Goal: Information Seeking & Learning: Learn about a topic

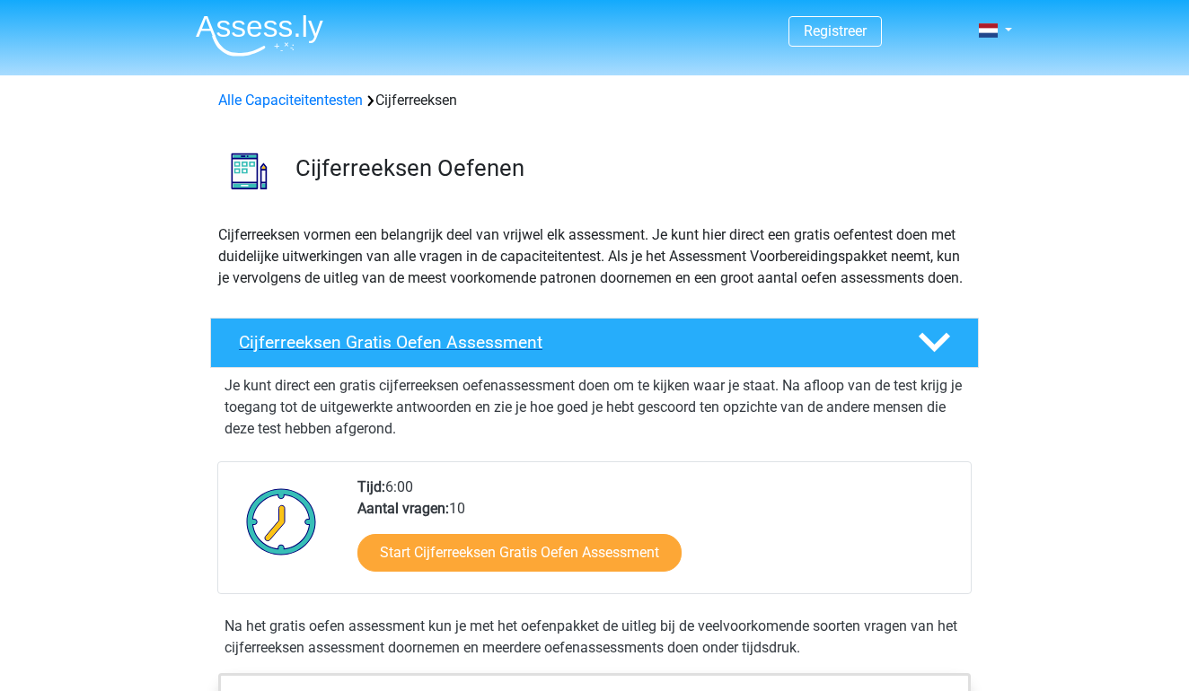
click at [427, 353] on h4 "Cijferreeksen Gratis Oefen Assessment" at bounding box center [564, 342] width 650 height 21
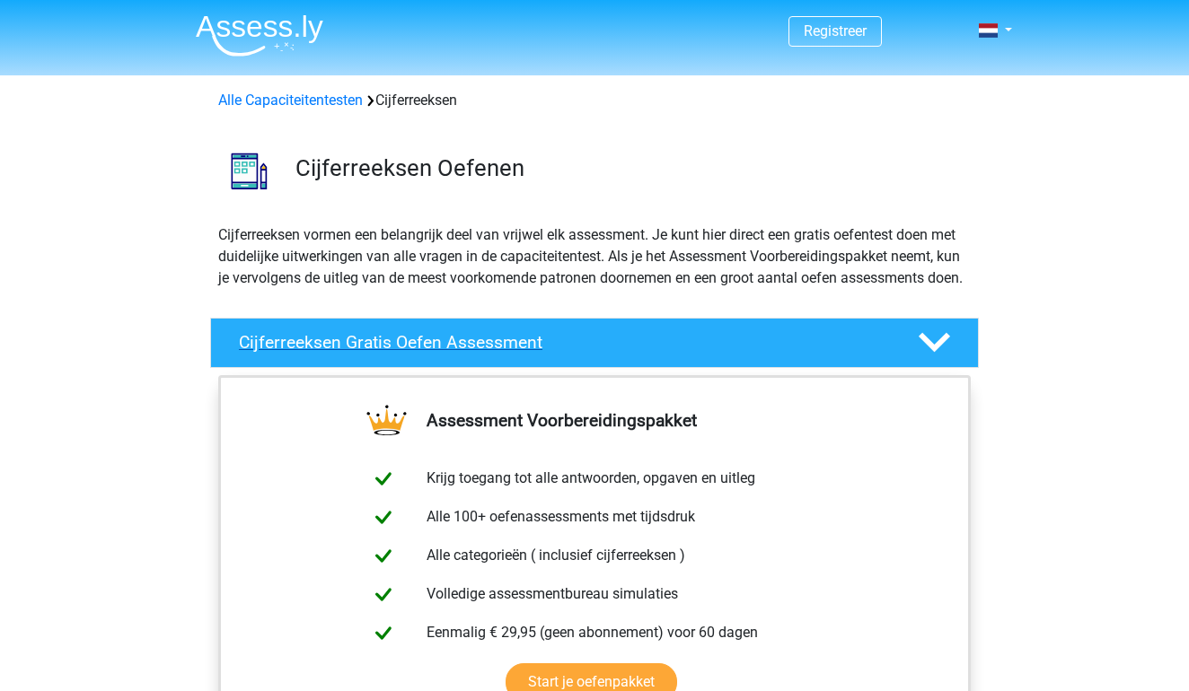
click at [450, 353] on h4 "Cijferreeksen Gratis Oefen Assessment" at bounding box center [564, 342] width 650 height 21
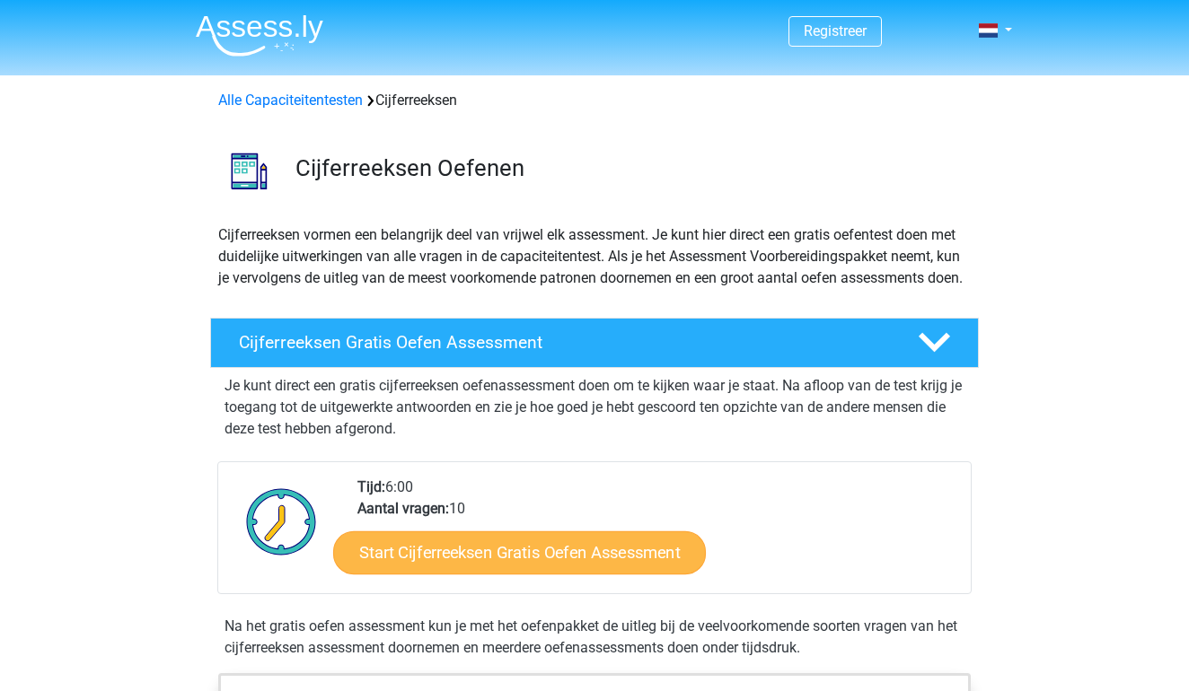
click at [399, 571] on link "Start Cijferreeksen Gratis Oefen Assessment" at bounding box center [519, 552] width 373 height 43
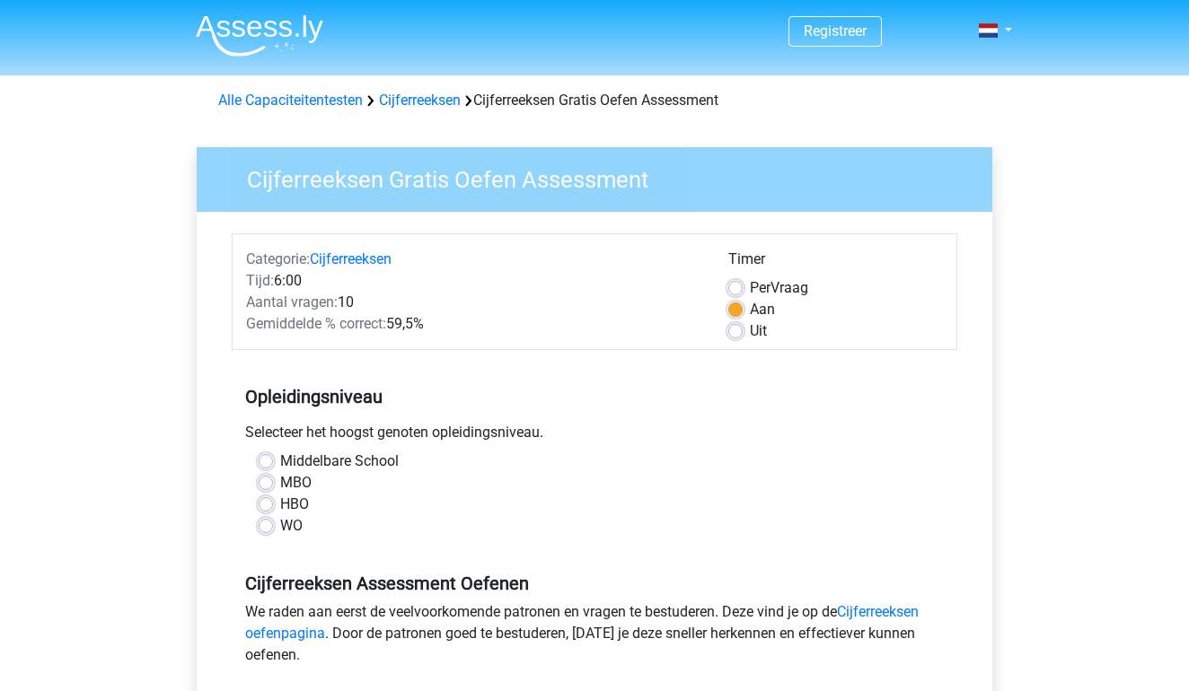
click at [304, 477] on label "MBO" at bounding box center [295, 483] width 31 height 22
click at [273, 477] on input "MBO" at bounding box center [266, 481] width 14 height 18
radio input "true"
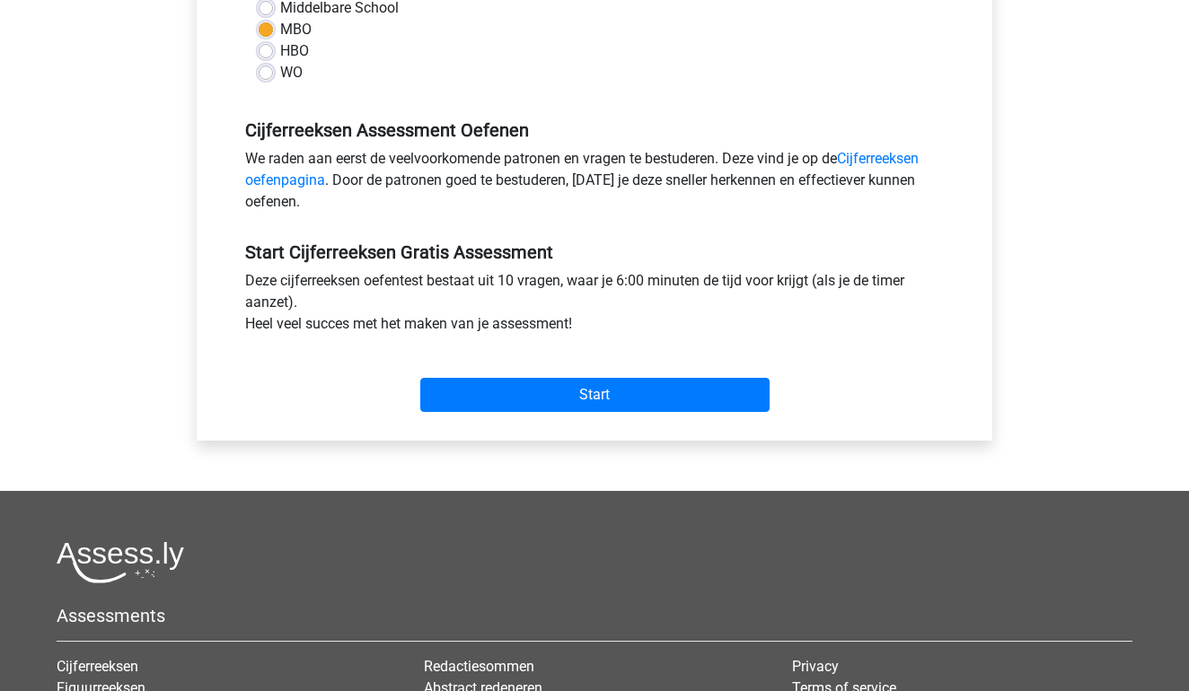
scroll to position [467, 0]
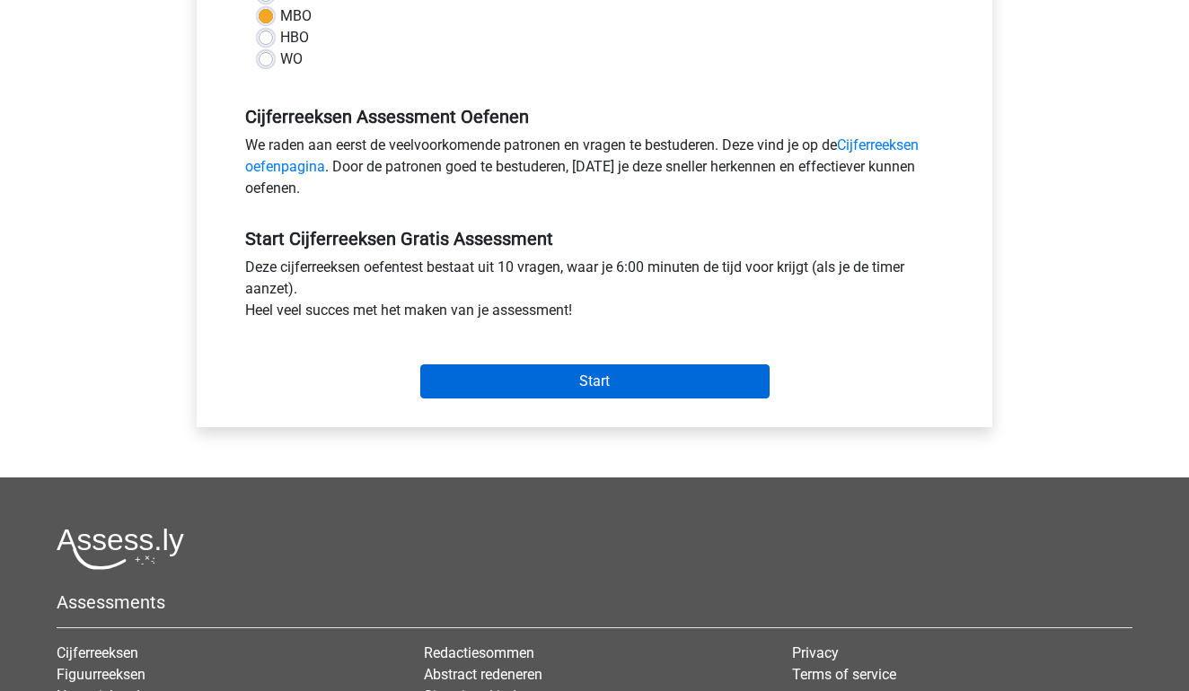
click at [574, 368] on input "Start" at bounding box center [594, 382] width 349 height 34
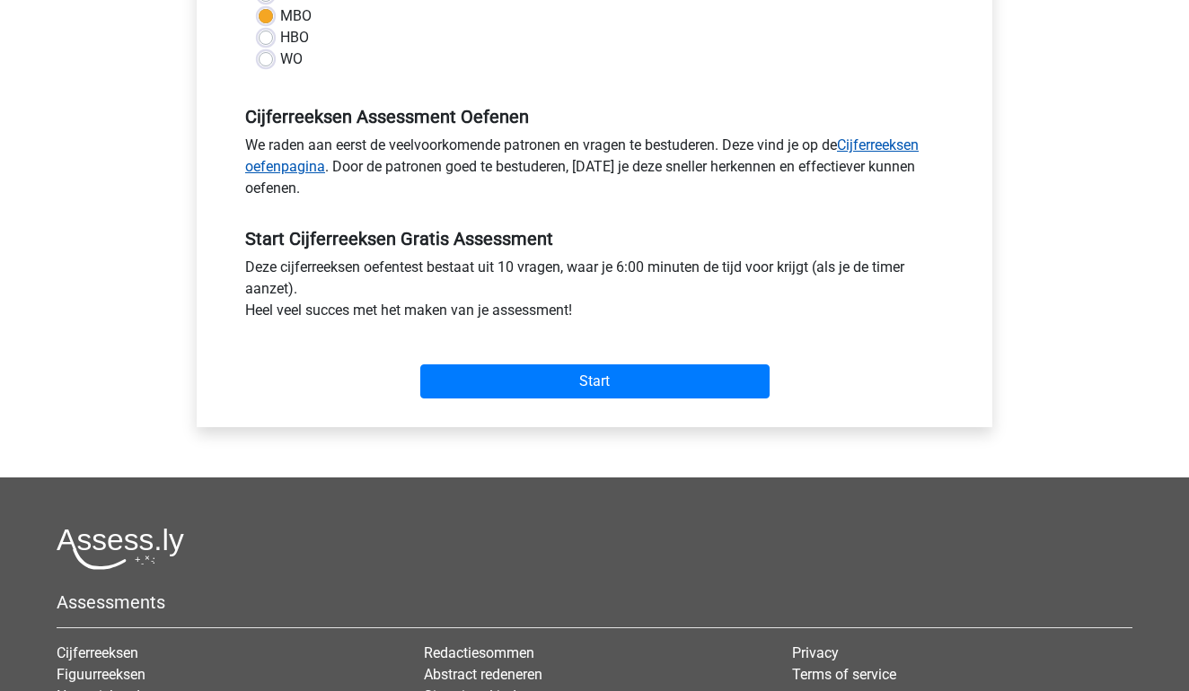
click at [281, 165] on link "Cijferreeksen oefenpagina" at bounding box center [581, 155] width 673 height 39
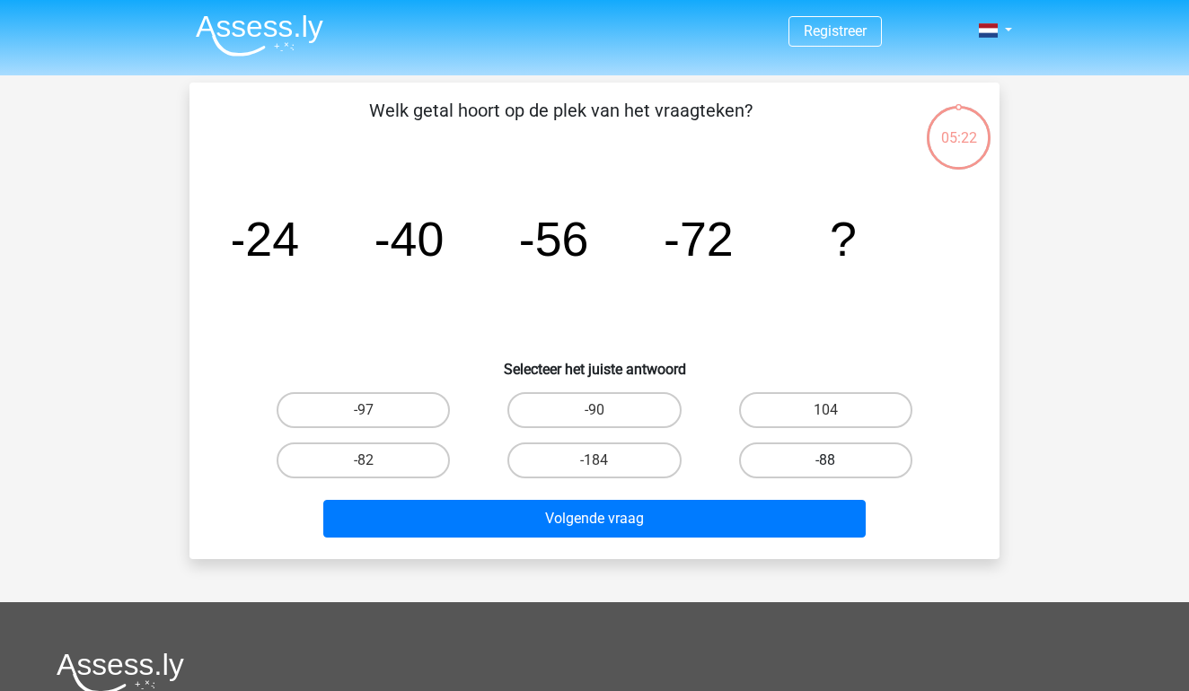
click at [764, 462] on label "-88" at bounding box center [825, 461] width 173 height 36
click at [825, 462] on input "-88" at bounding box center [831, 467] width 12 height 12
radio input "true"
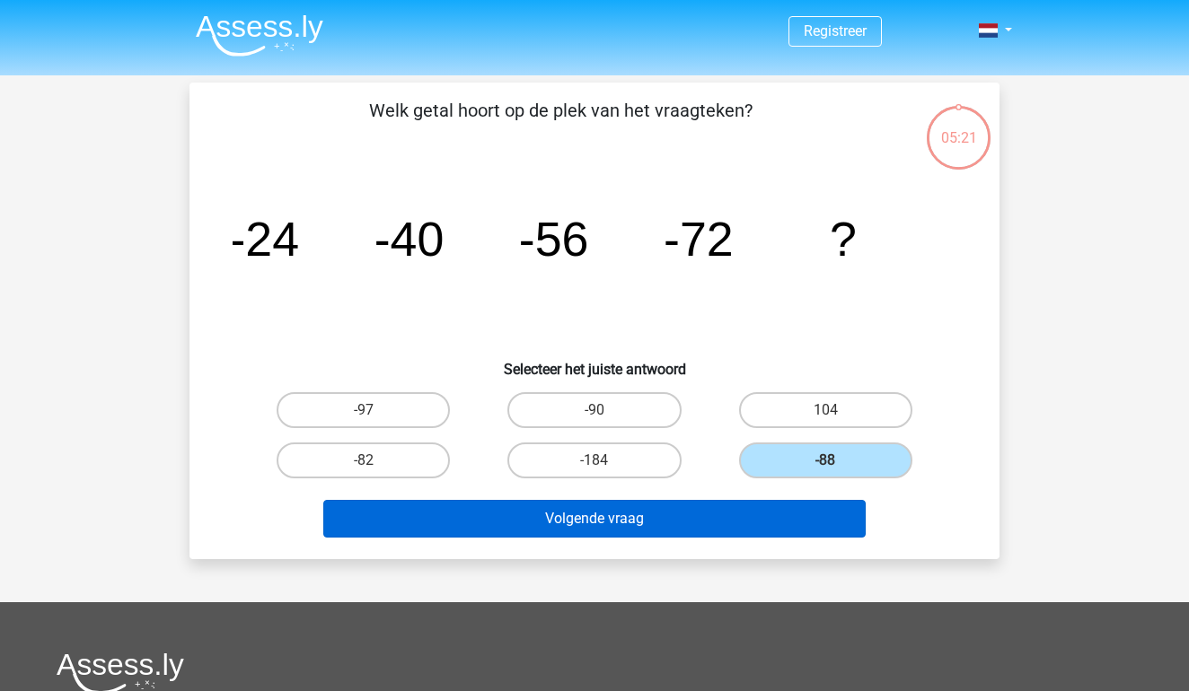
click at [690, 511] on button "Volgende vraag" at bounding box center [594, 519] width 543 height 38
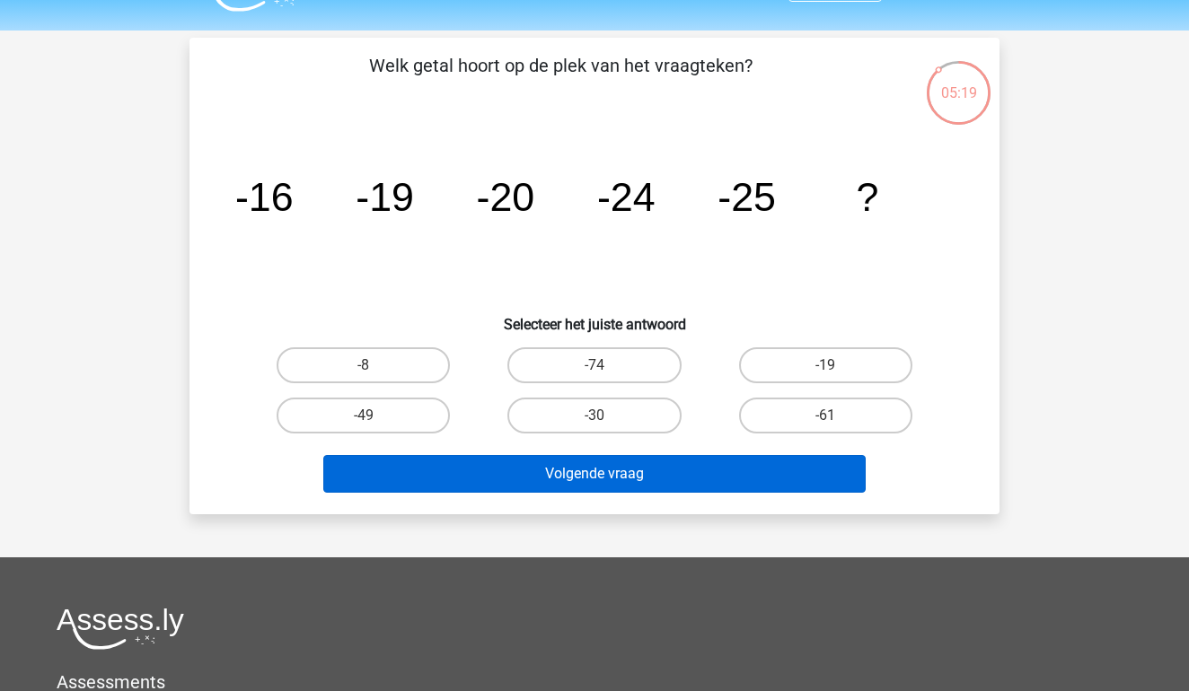
scroll to position [40, 0]
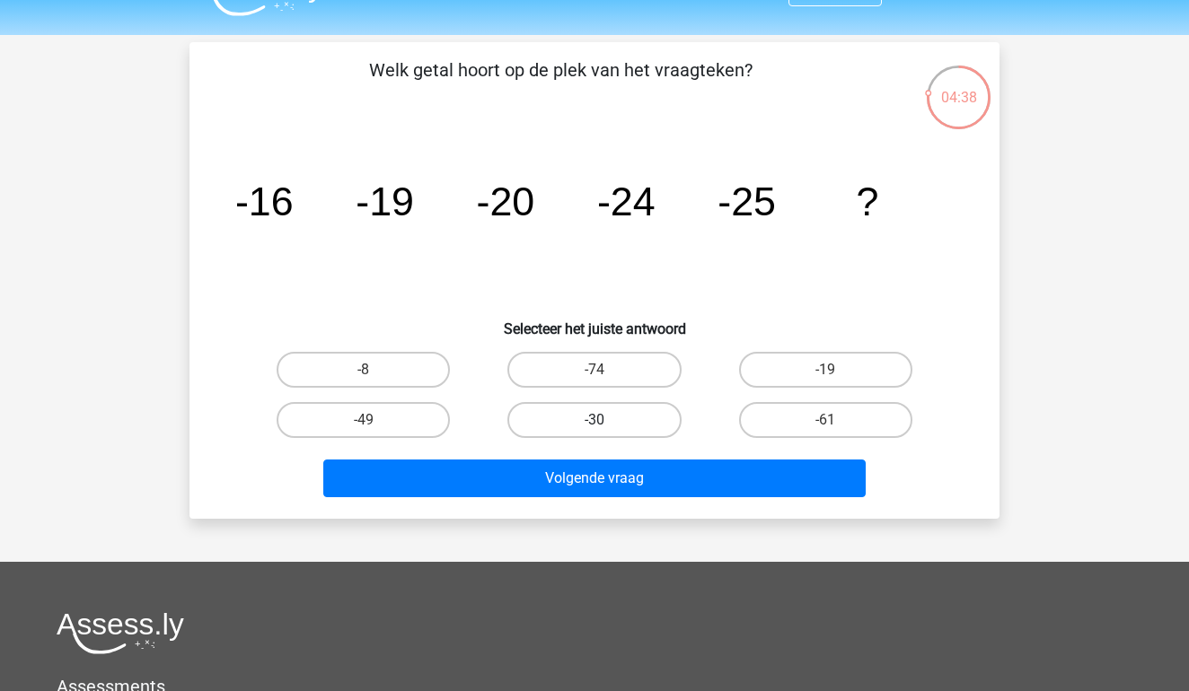
click at [591, 415] on label "-30" at bounding box center [593, 420] width 173 height 36
click at [594, 420] on input "-30" at bounding box center [600, 426] width 12 height 12
radio input "true"
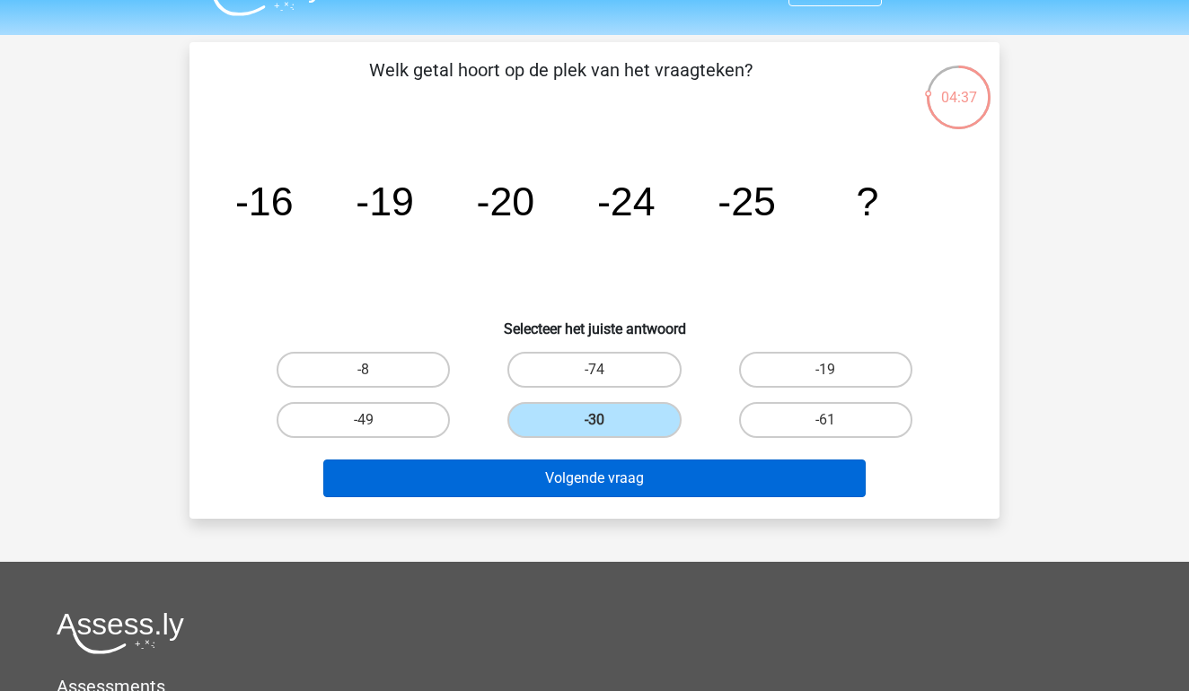
click at [583, 465] on button "Volgende vraag" at bounding box center [594, 479] width 543 height 38
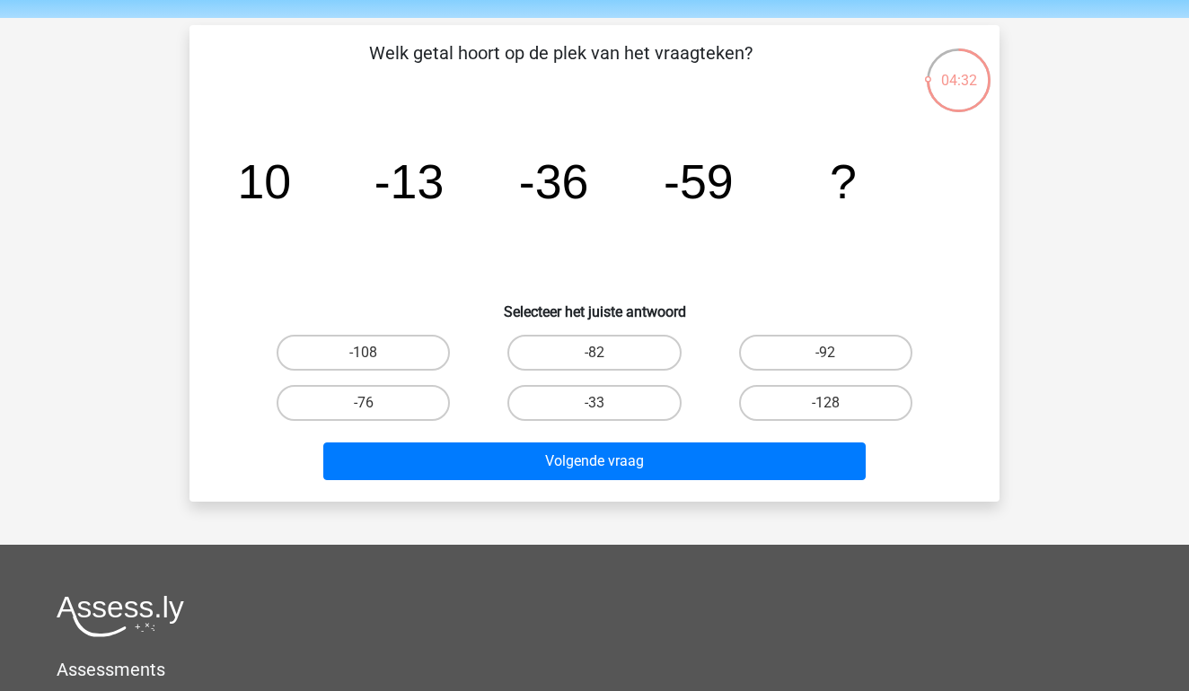
scroll to position [49, 0]
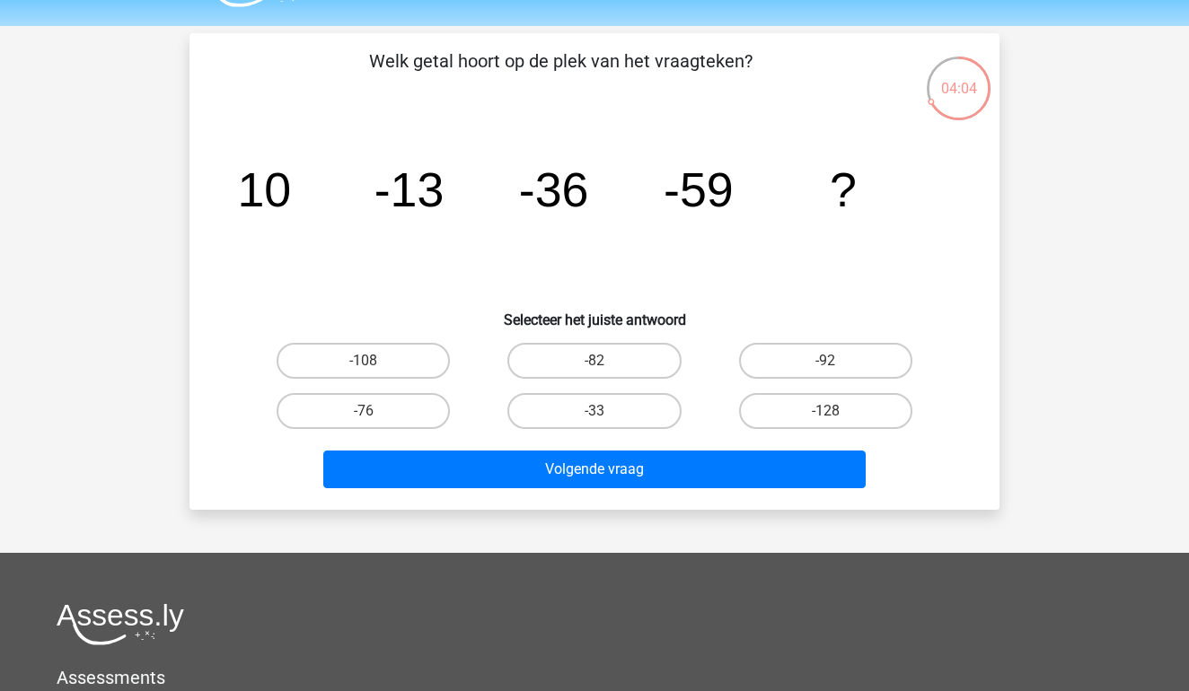
click at [727, 201] on tspan "-59" at bounding box center [699, 190] width 70 height 54
click at [603, 351] on label "-82" at bounding box center [593, 361] width 173 height 36
click at [603, 361] on input "-82" at bounding box center [600, 367] width 12 height 12
radio input "true"
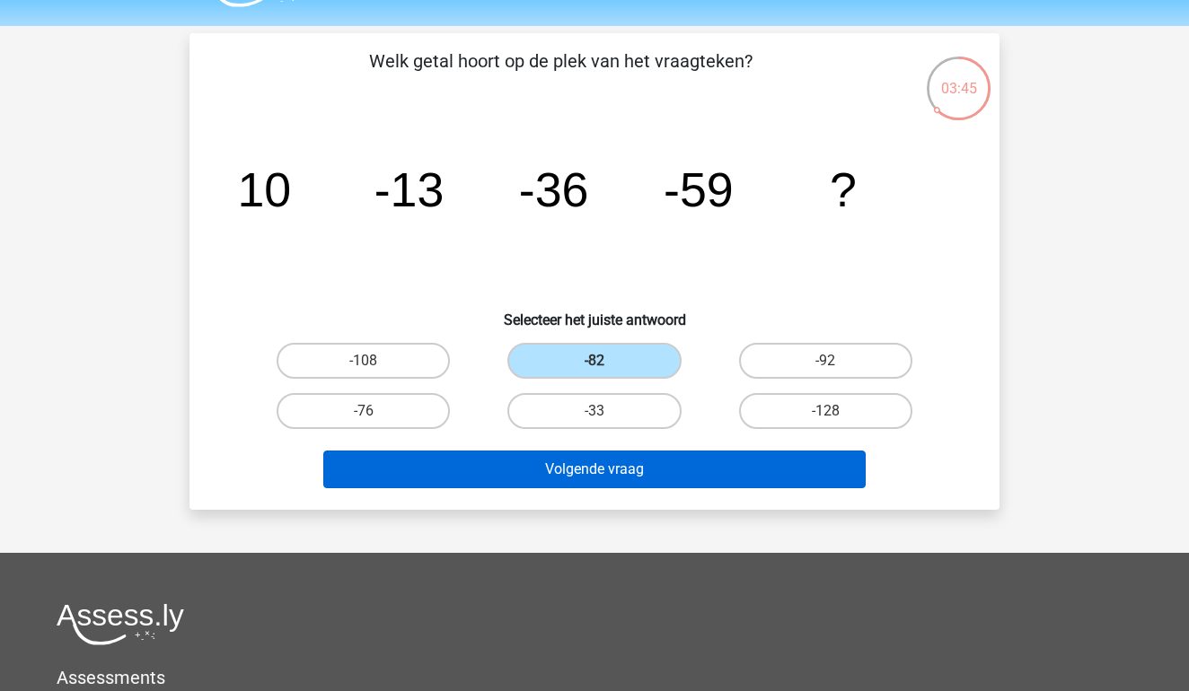
click at [566, 461] on button "Volgende vraag" at bounding box center [594, 470] width 543 height 38
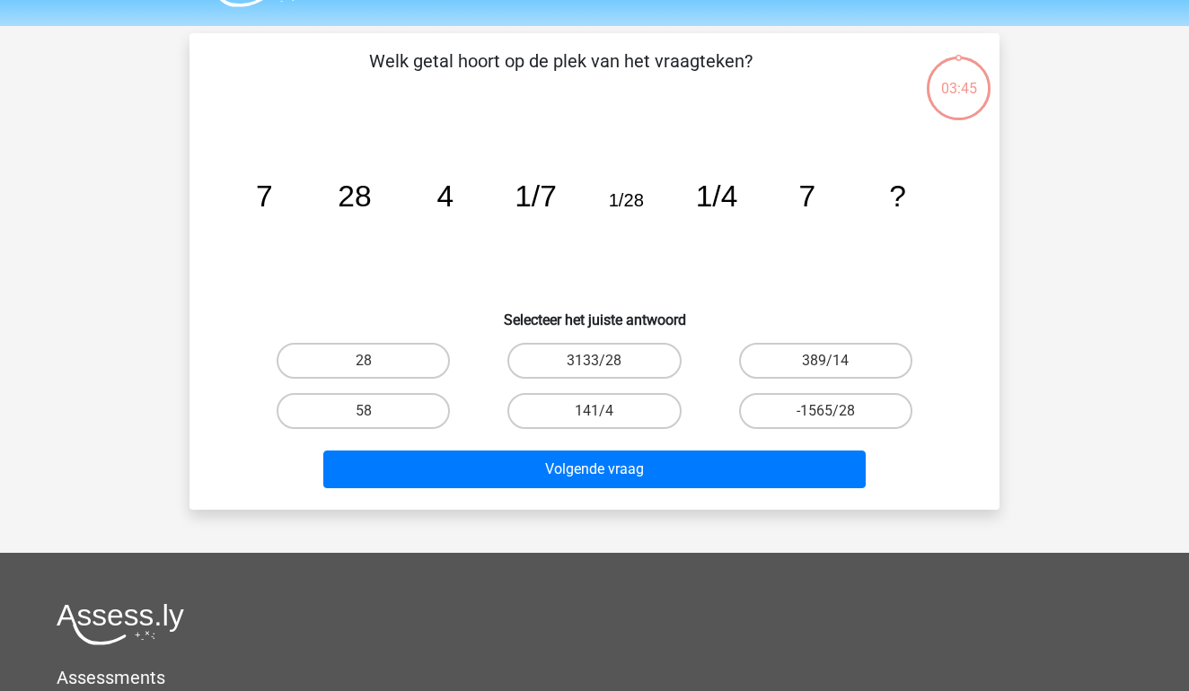
scroll to position [83, 0]
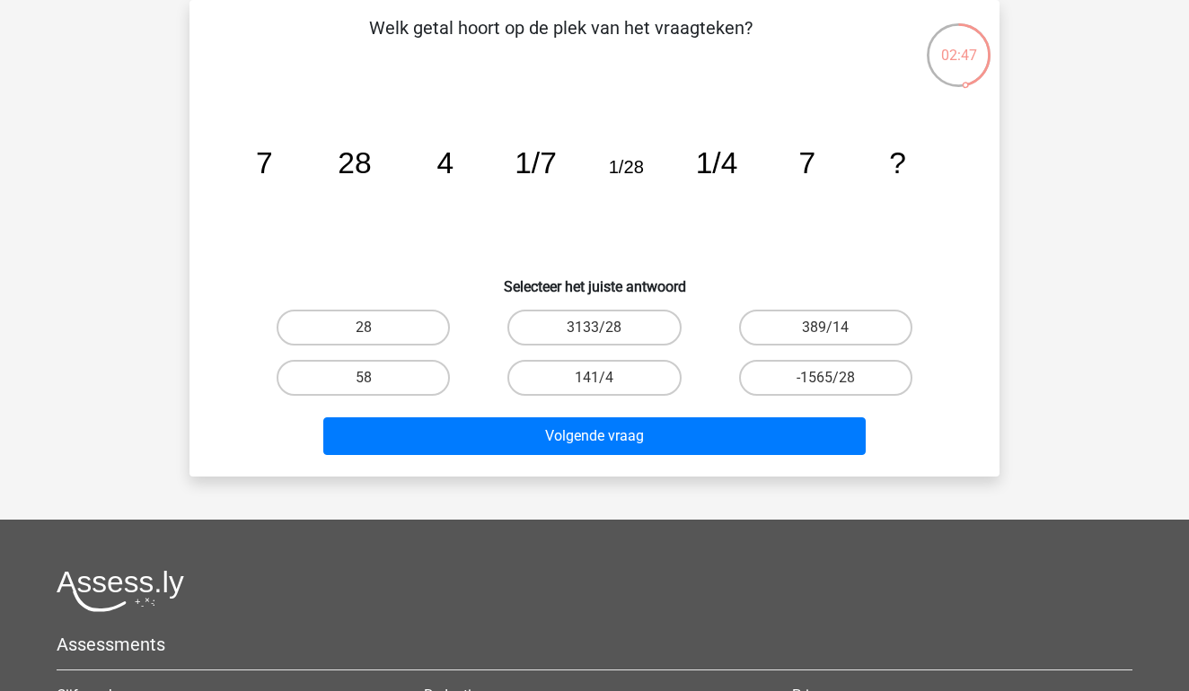
click at [364, 330] on input "28" at bounding box center [370, 334] width 12 height 12
radio input "true"
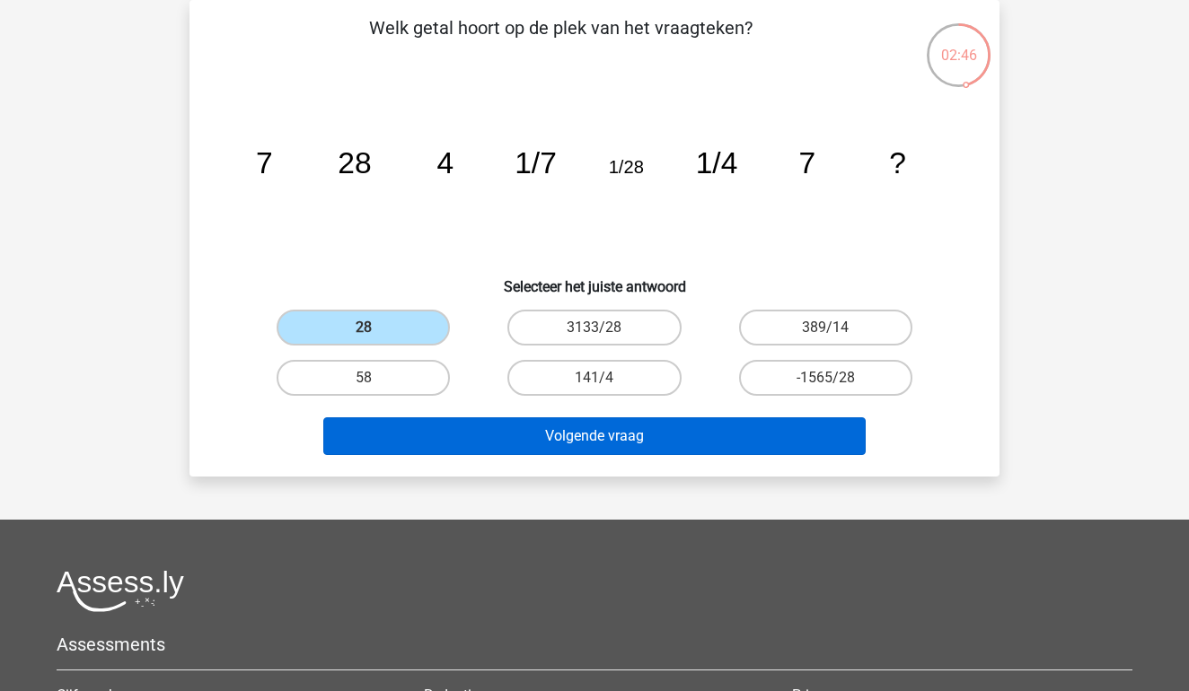
click at [495, 420] on button "Volgende vraag" at bounding box center [594, 437] width 543 height 38
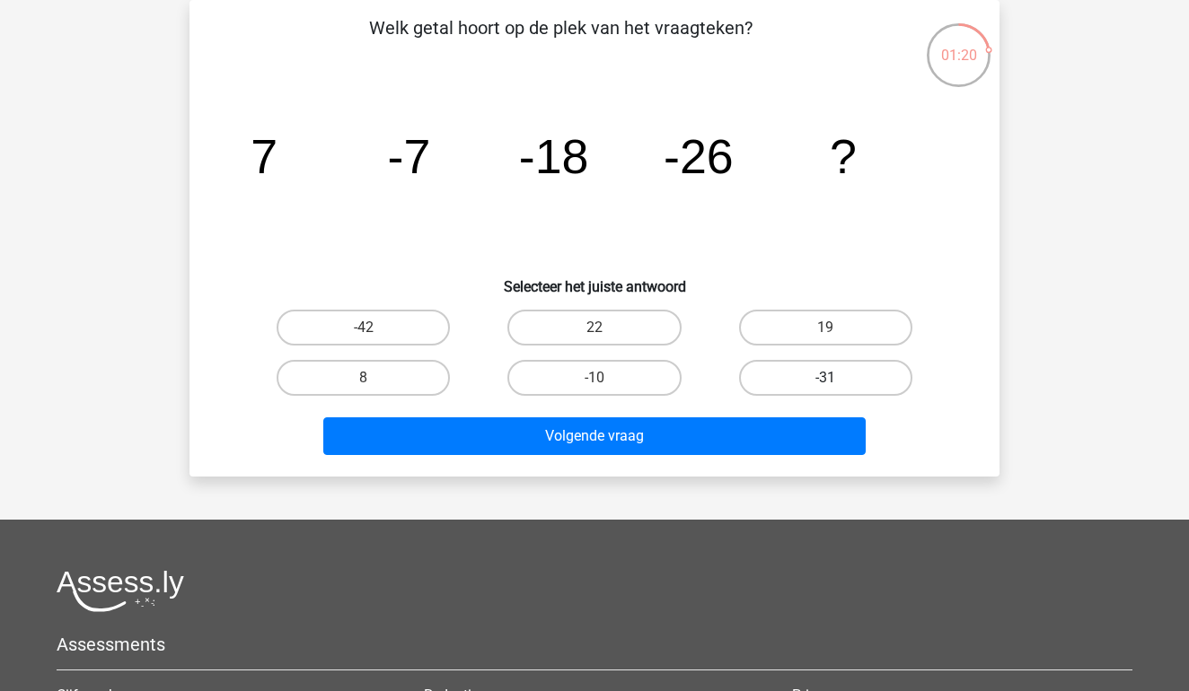
click at [754, 369] on label "-31" at bounding box center [825, 378] width 173 height 36
click at [825, 378] on input "-31" at bounding box center [831, 384] width 12 height 12
radio input "true"
click at [453, 329] on div "-42" at bounding box center [363, 328] width 216 height 36
click at [425, 327] on label "-42" at bounding box center [363, 328] width 173 height 36
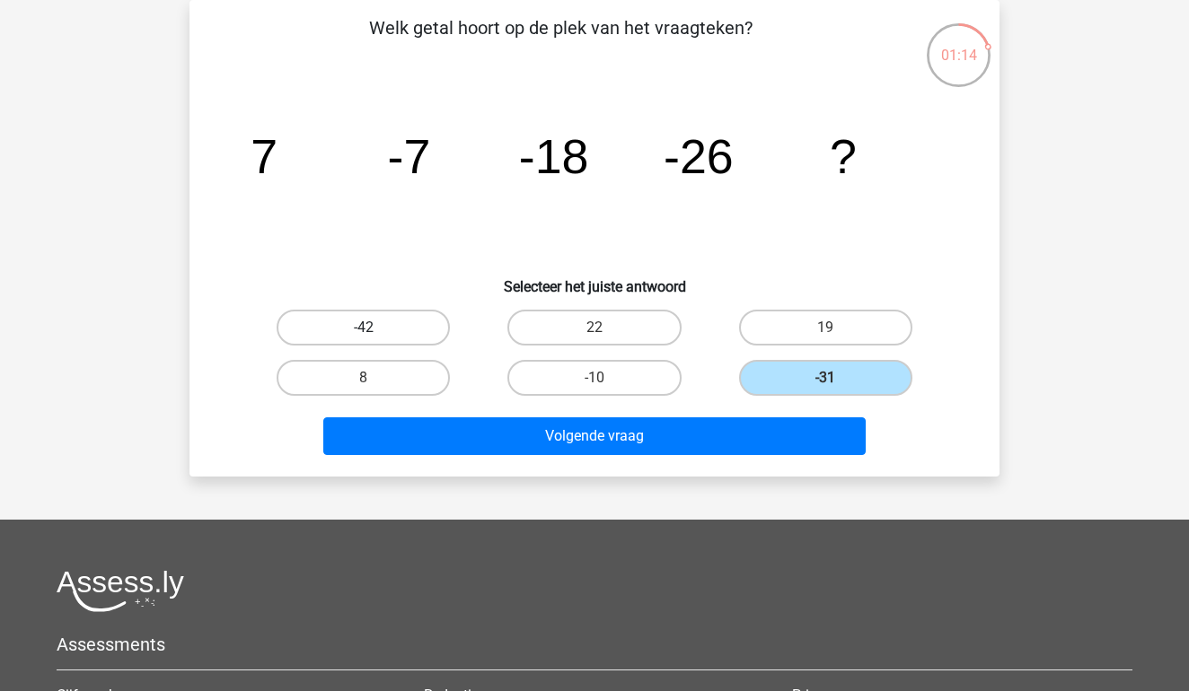
click at [375, 328] on input "-42" at bounding box center [370, 334] width 12 height 12
radio input "true"
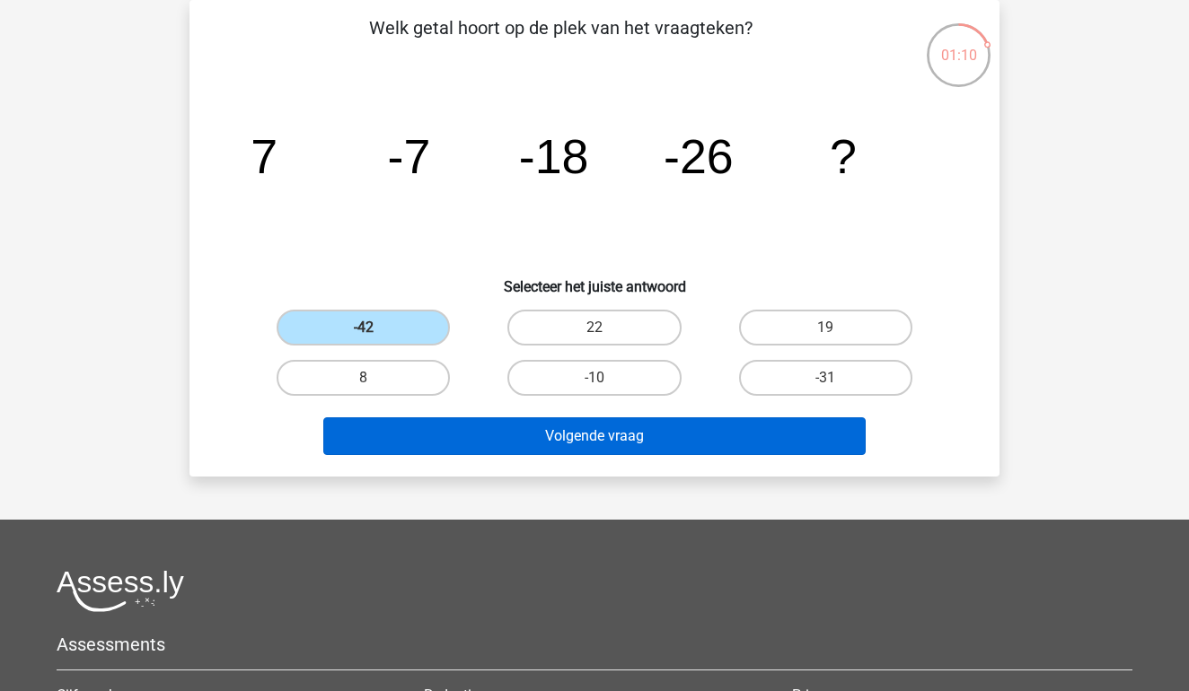
click at [550, 419] on button "Volgende vraag" at bounding box center [594, 437] width 543 height 38
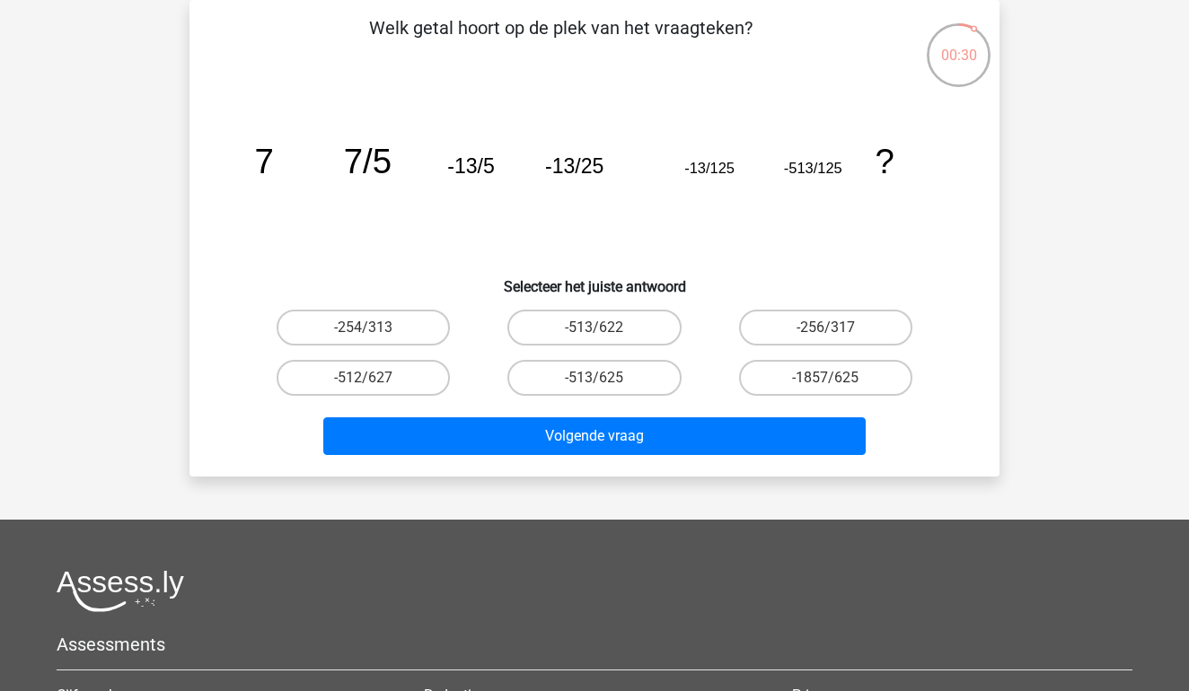
click at [705, 182] on icon "image/svg+xml 7 7/5 -13/5 -13/25 -13/125 -513/125 ?" at bounding box center [595, 173] width 724 height 181
click at [617, 386] on label "-513/625" at bounding box center [593, 378] width 173 height 36
click at [606, 386] on input "-513/625" at bounding box center [600, 384] width 12 height 12
radio input "true"
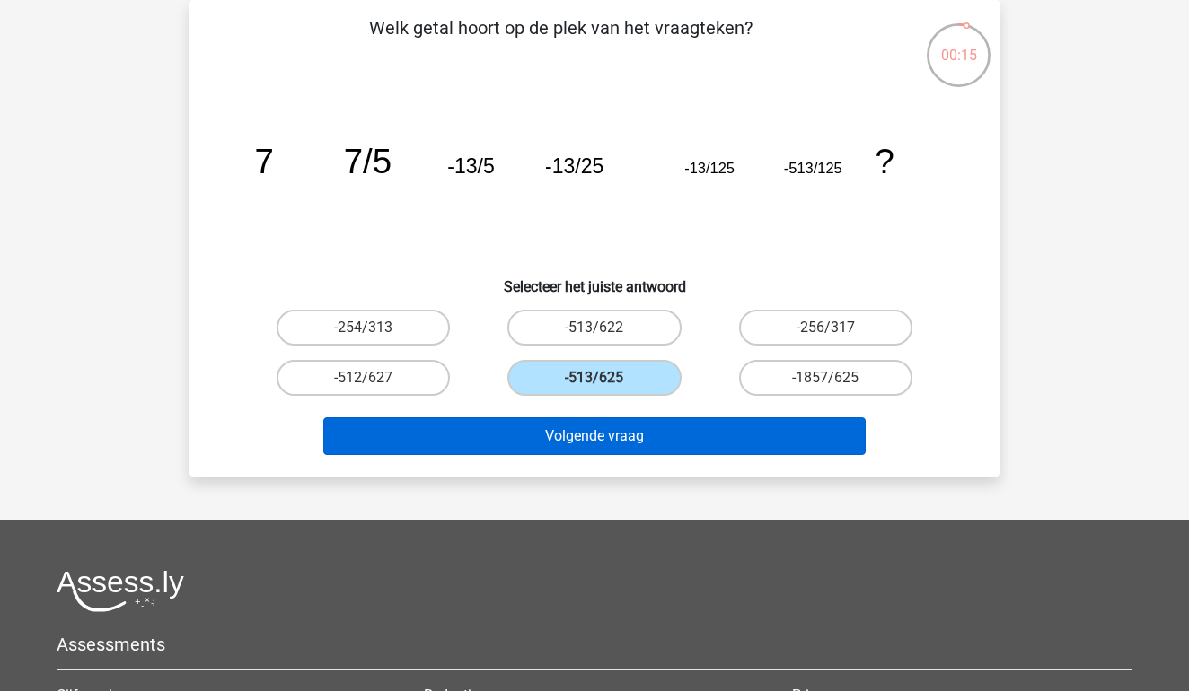
click at [616, 423] on button "Volgende vraag" at bounding box center [594, 437] width 543 height 38
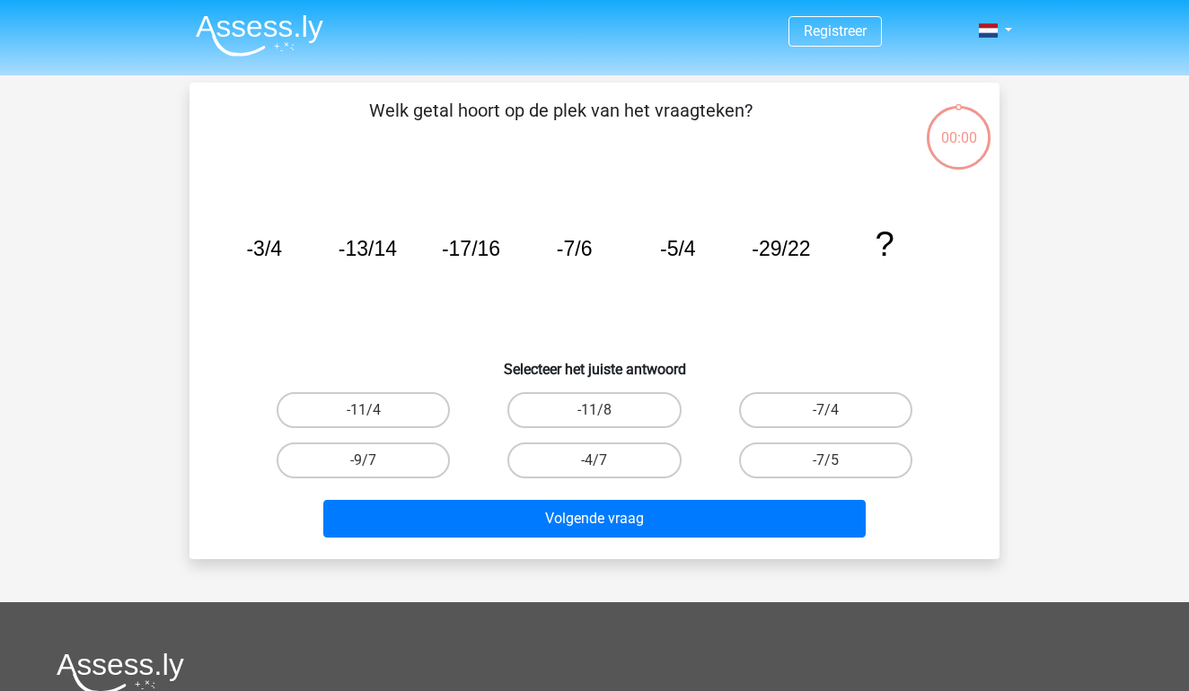
scroll to position [83, 0]
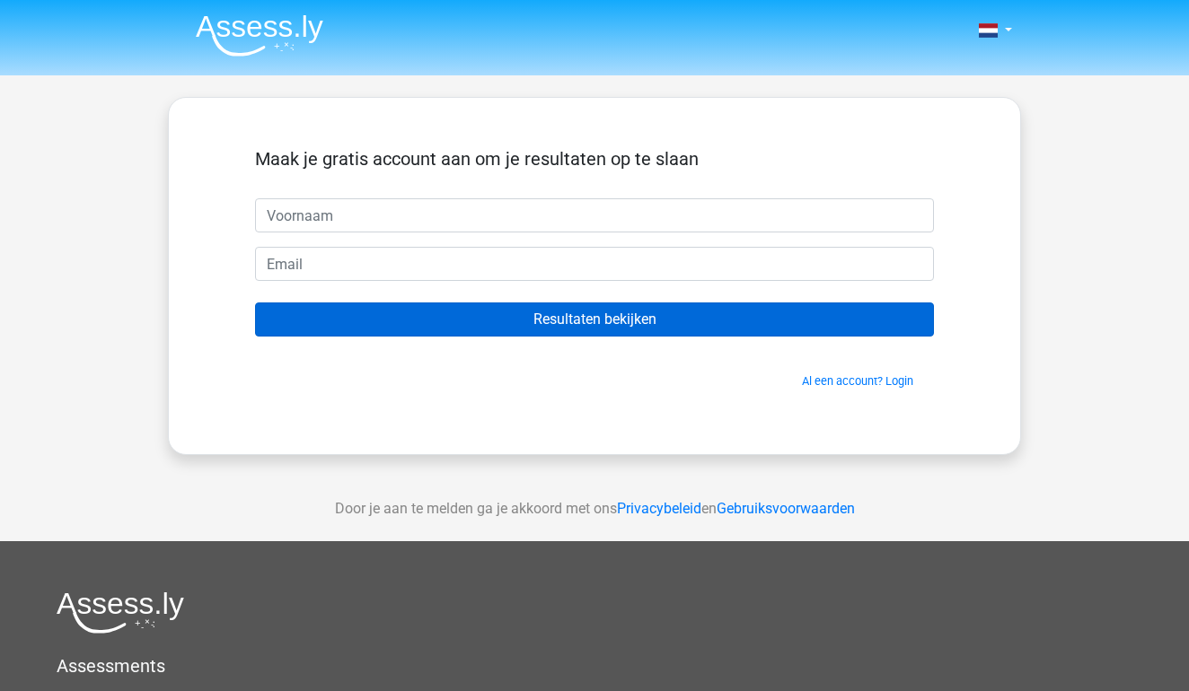
click at [565, 304] on input "Resultaten bekijken" at bounding box center [594, 320] width 679 height 34
click at [633, 305] on input "Resultaten bekijken" at bounding box center [594, 320] width 679 height 34
drag, startPoint x: 784, startPoint y: 332, endPoint x: 741, endPoint y: 332, distance: 43.1
click at [759, 332] on input "Resultaten bekijken" at bounding box center [594, 320] width 679 height 34
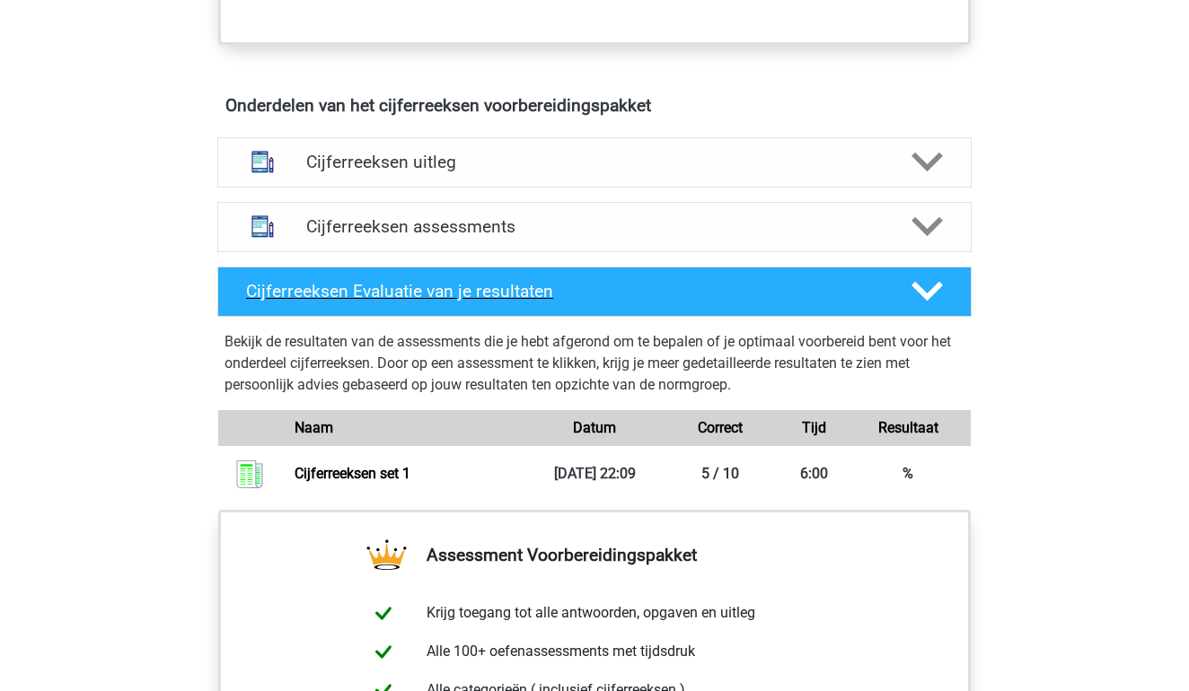
scroll to position [991, 0]
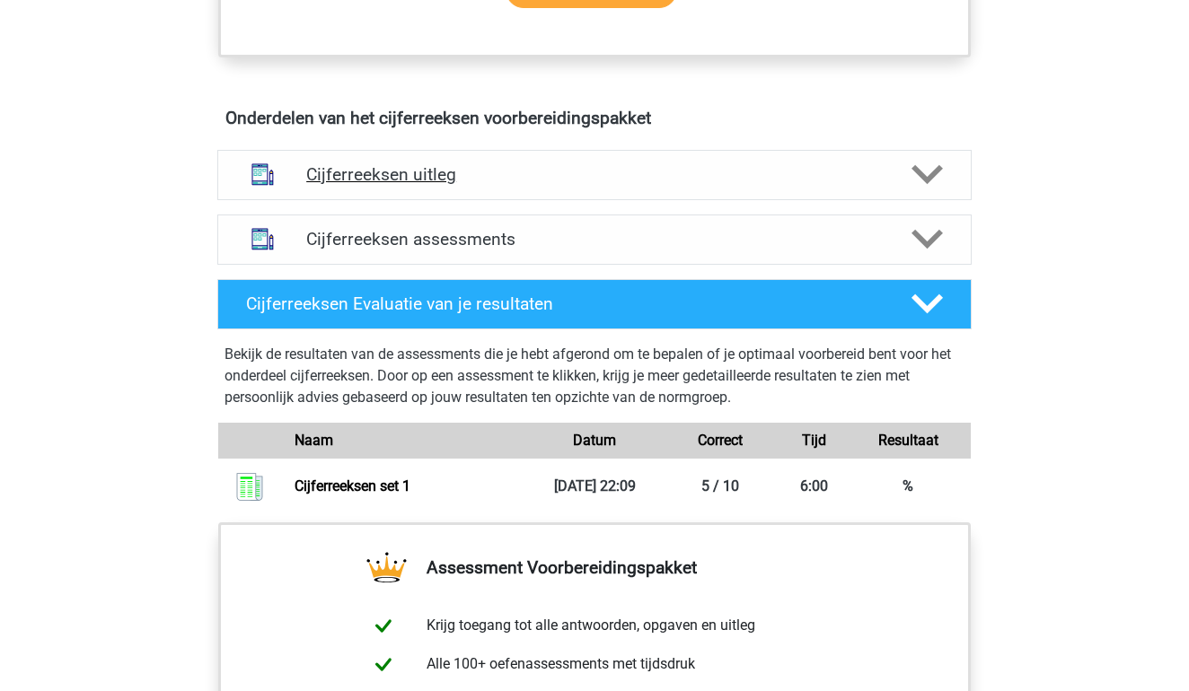
click at [394, 200] on div "Cijferreeksen uitleg" at bounding box center [594, 175] width 754 height 50
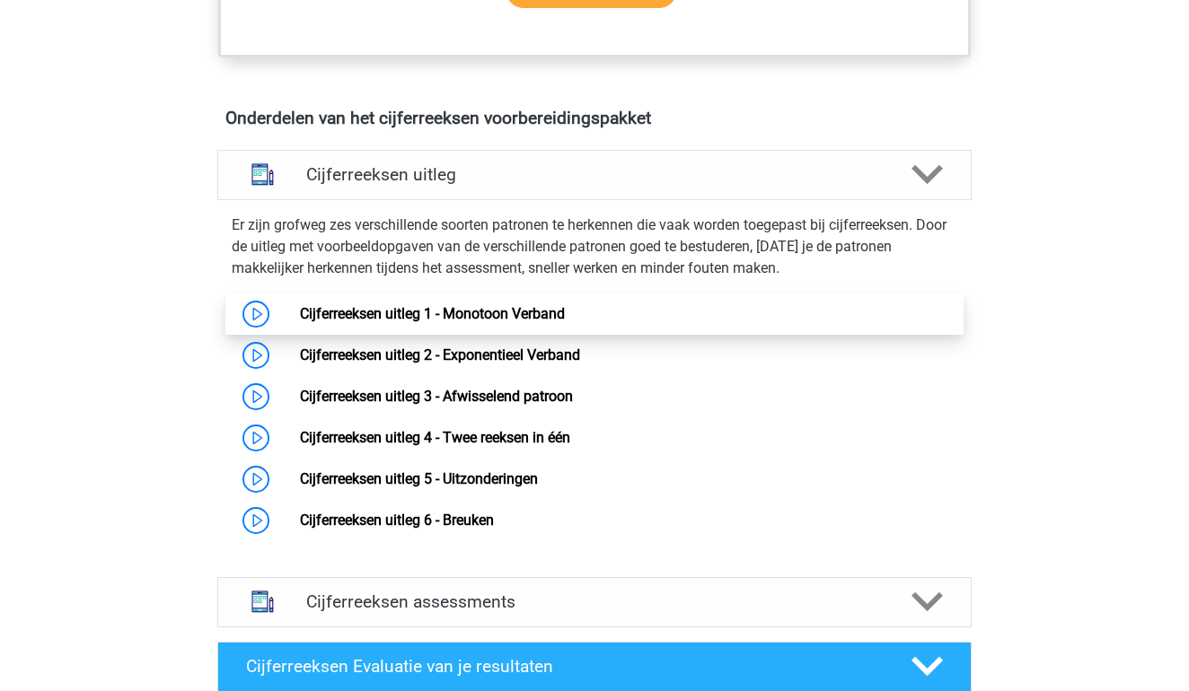
click at [353, 322] on link "Cijferreeksen uitleg 1 - Monotoon Verband" at bounding box center [432, 313] width 265 height 17
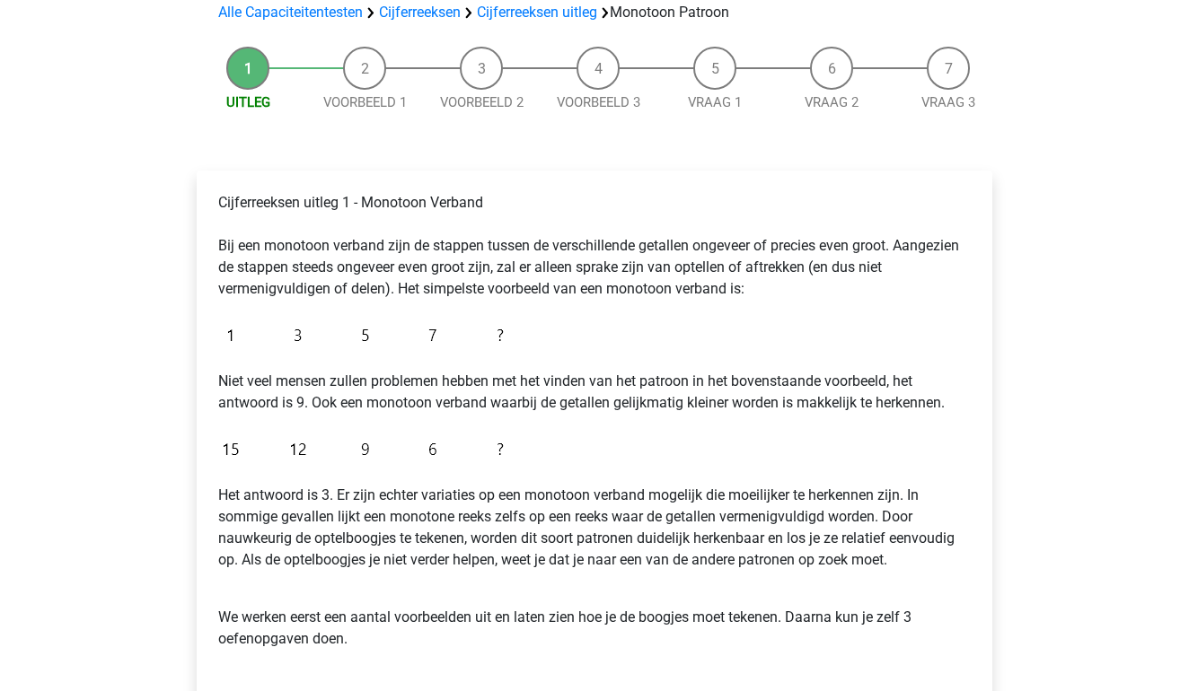
scroll to position [138, 0]
click at [514, 347] on div "Cijferreeksen uitleg 1 - Monotoon Verband Bij een monotoon verband zijn de stap…" at bounding box center [594, 428] width 767 height 487
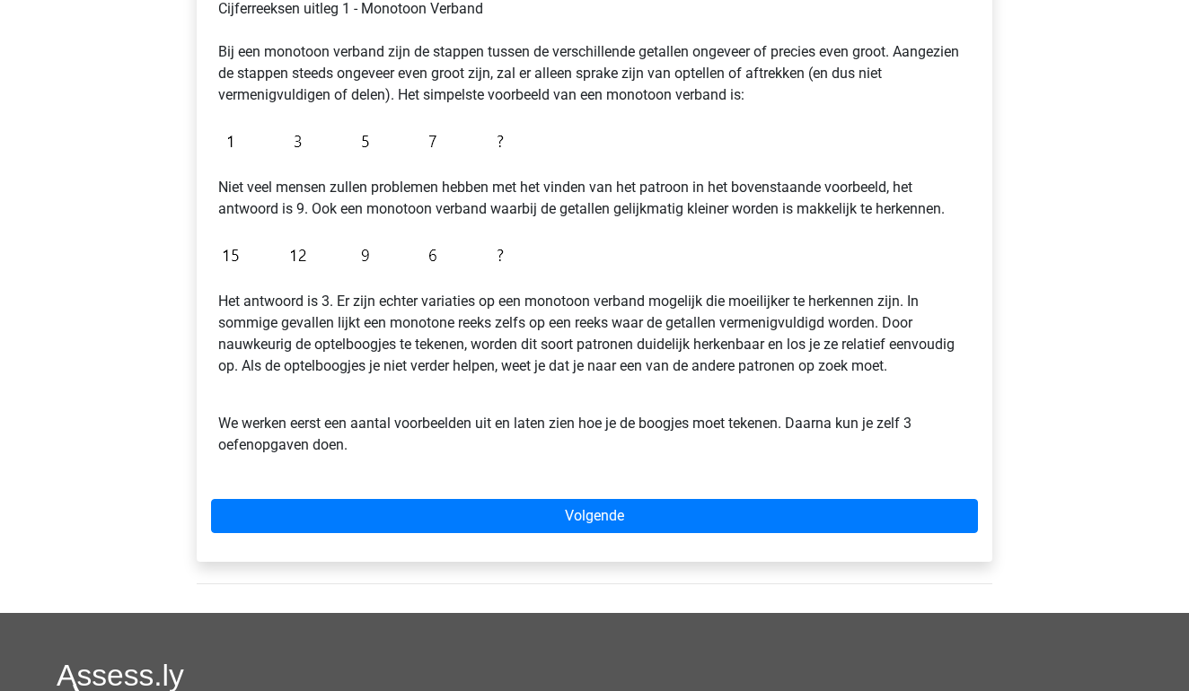
scroll to position [359, 0]
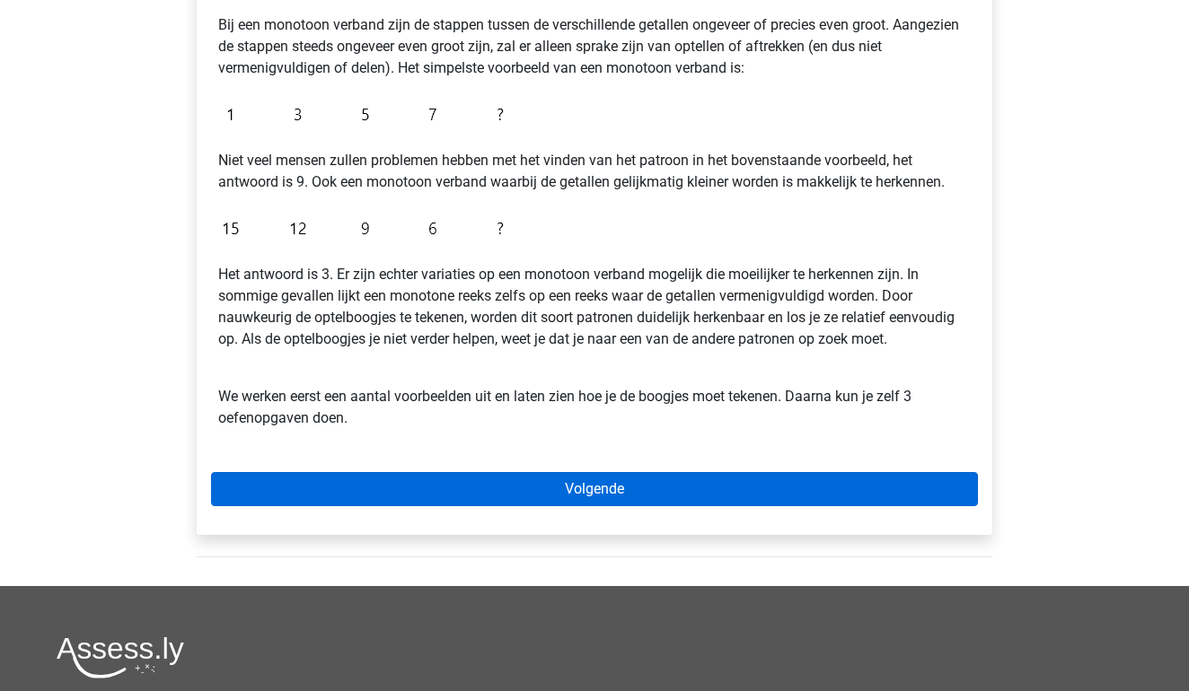
click at [417, 499] on link "Volgende" at bounding box center [594, 489] width 767 height 34
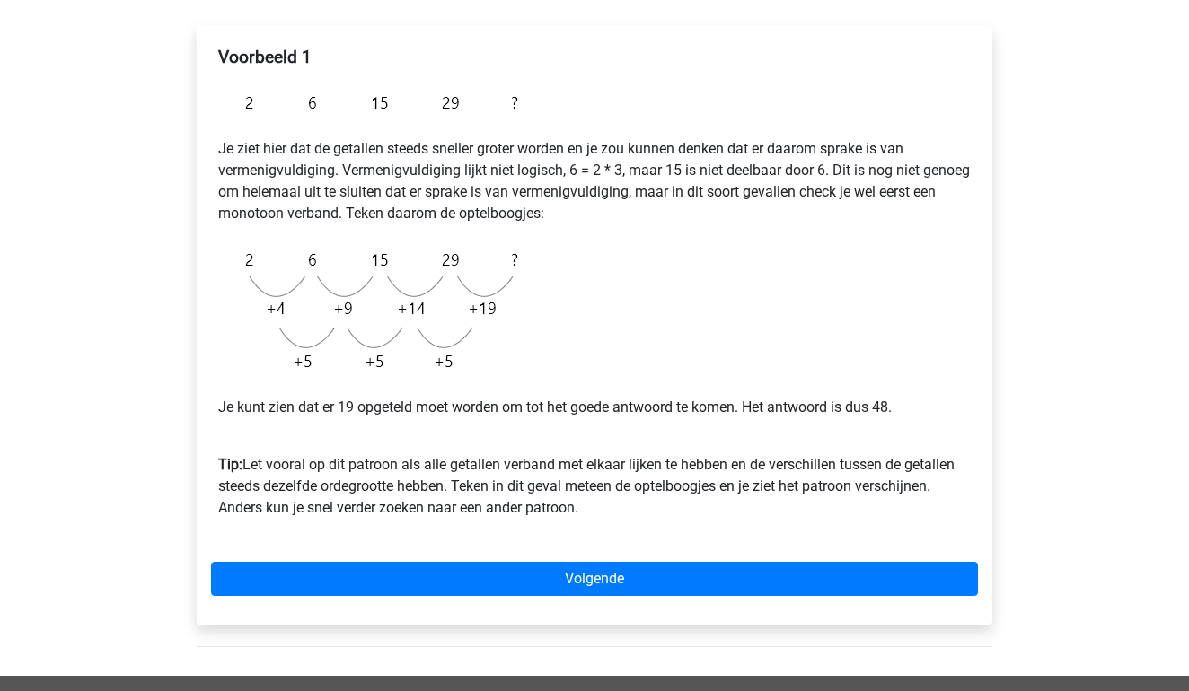
scroll to position [316, 0]
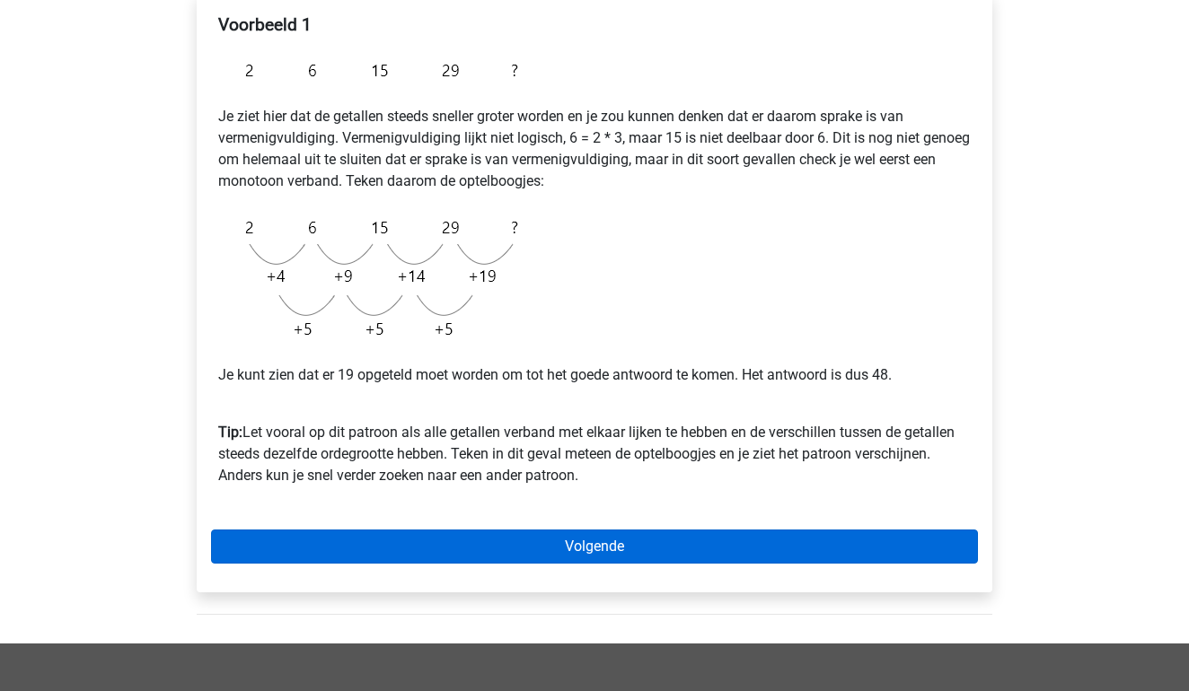
click at [398, 538] on link "Volgende" at bounding box center [594, 547] width 767 height 34
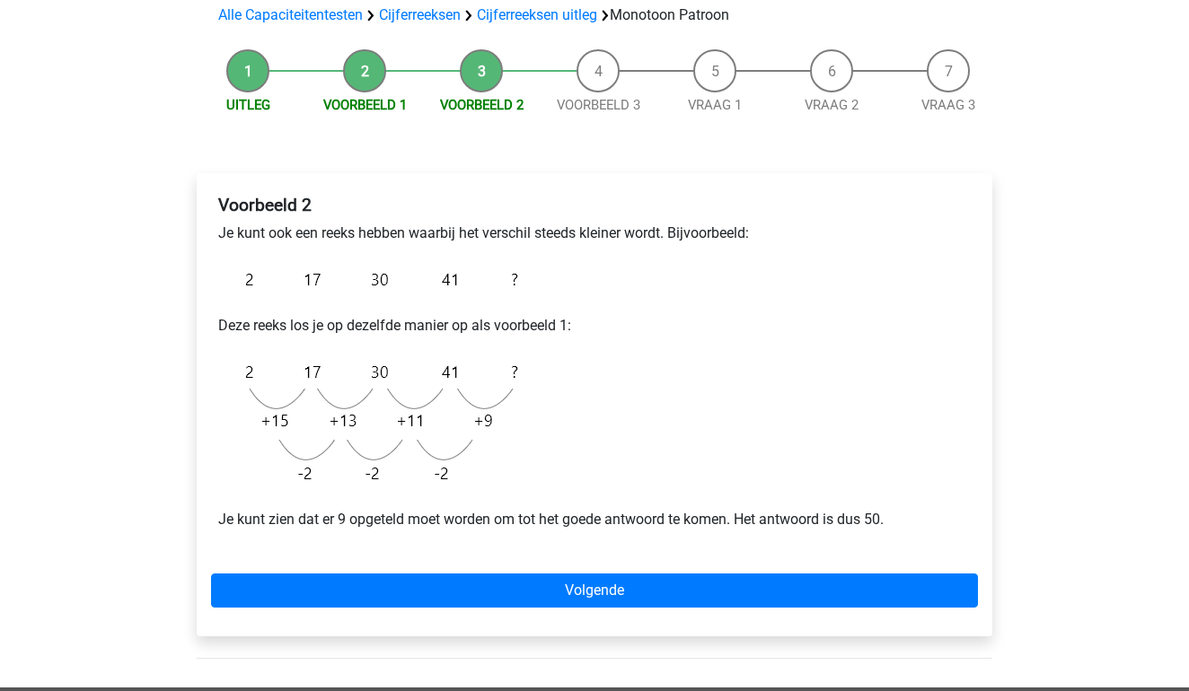
scroll to position [146, 0]
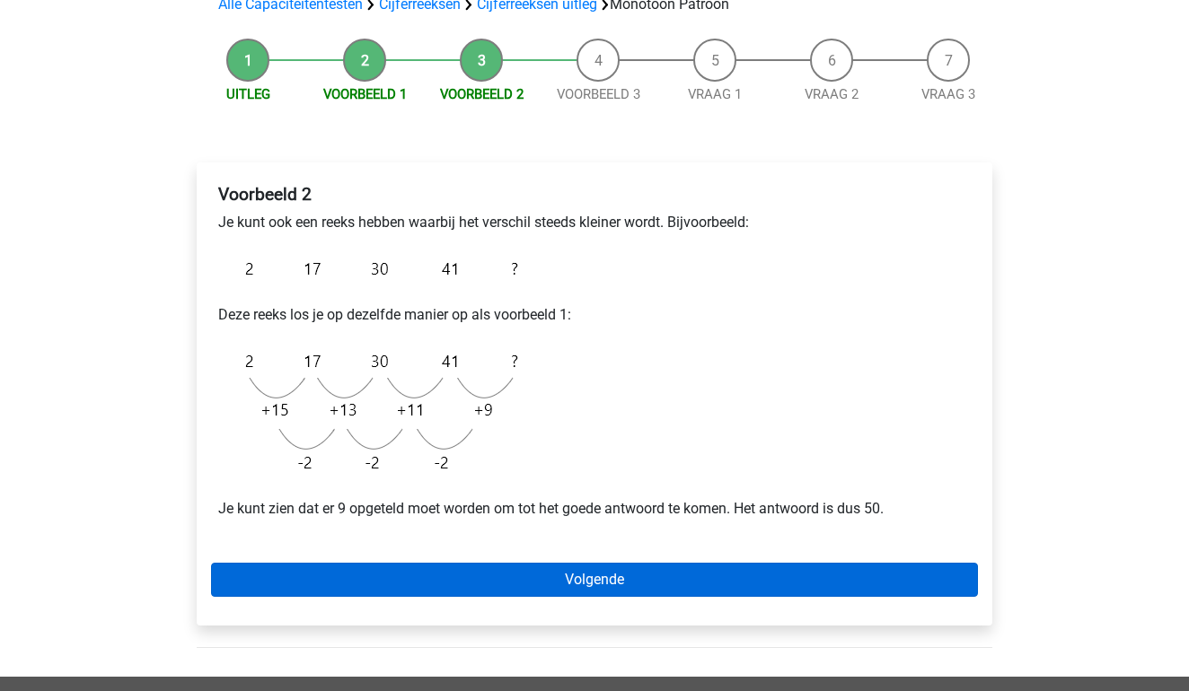
click at [381, 584] on link "Volgende" at bounding box center [594, 580] width 767 height 34
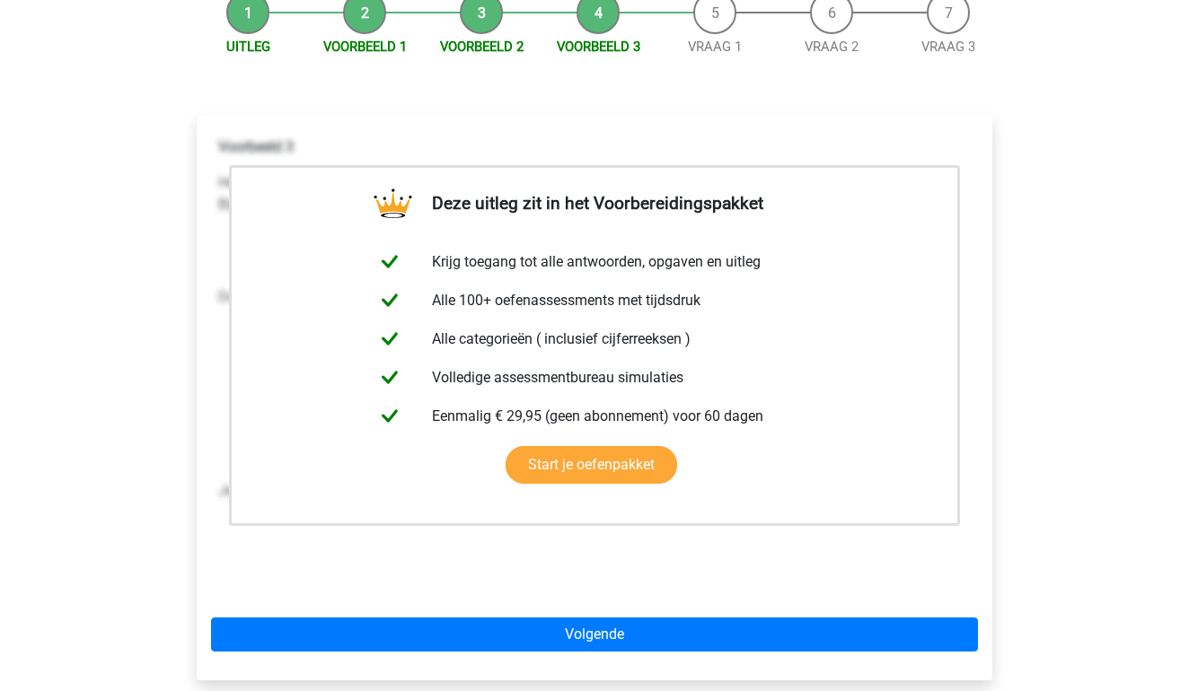
scroll to position [196, 0]
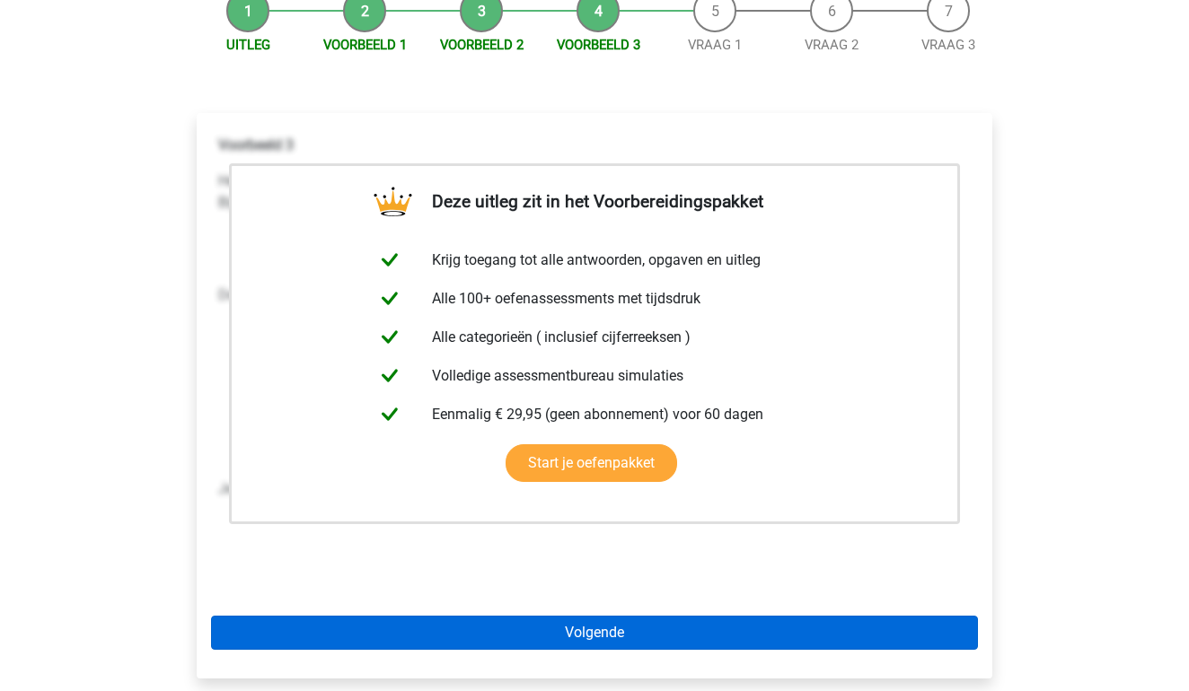
click at [380, 619] on link "Volgende" at bounding box center [594, 633] width 767 height 34
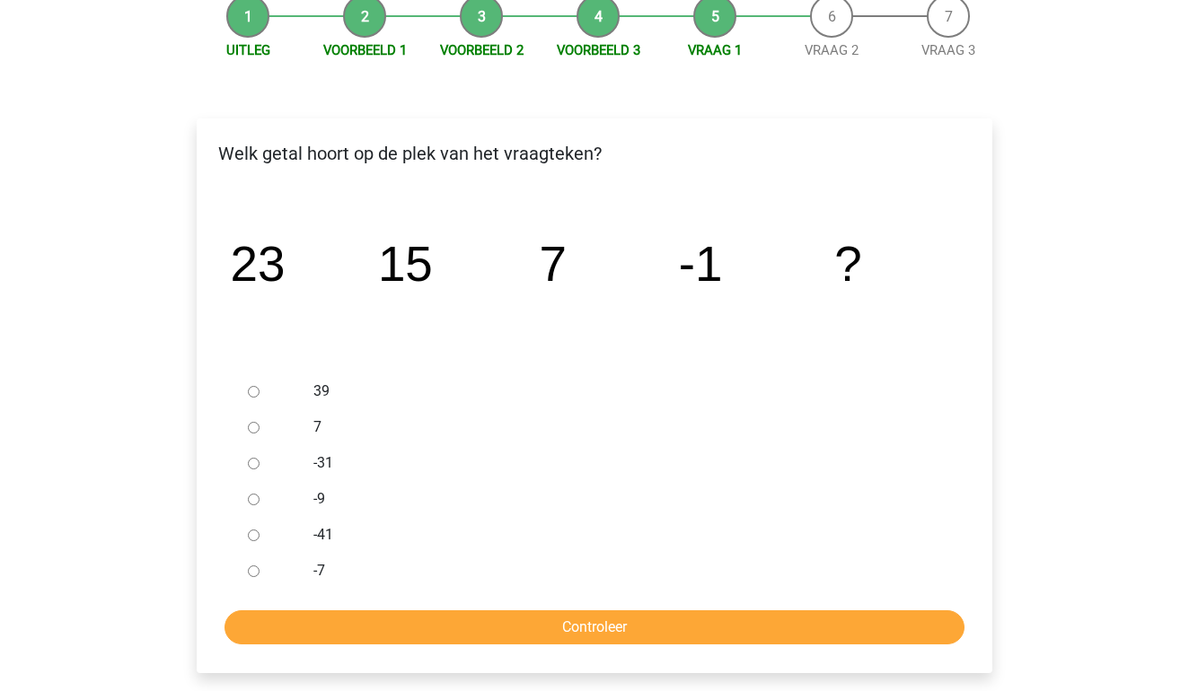
scroll to position [196, 0]
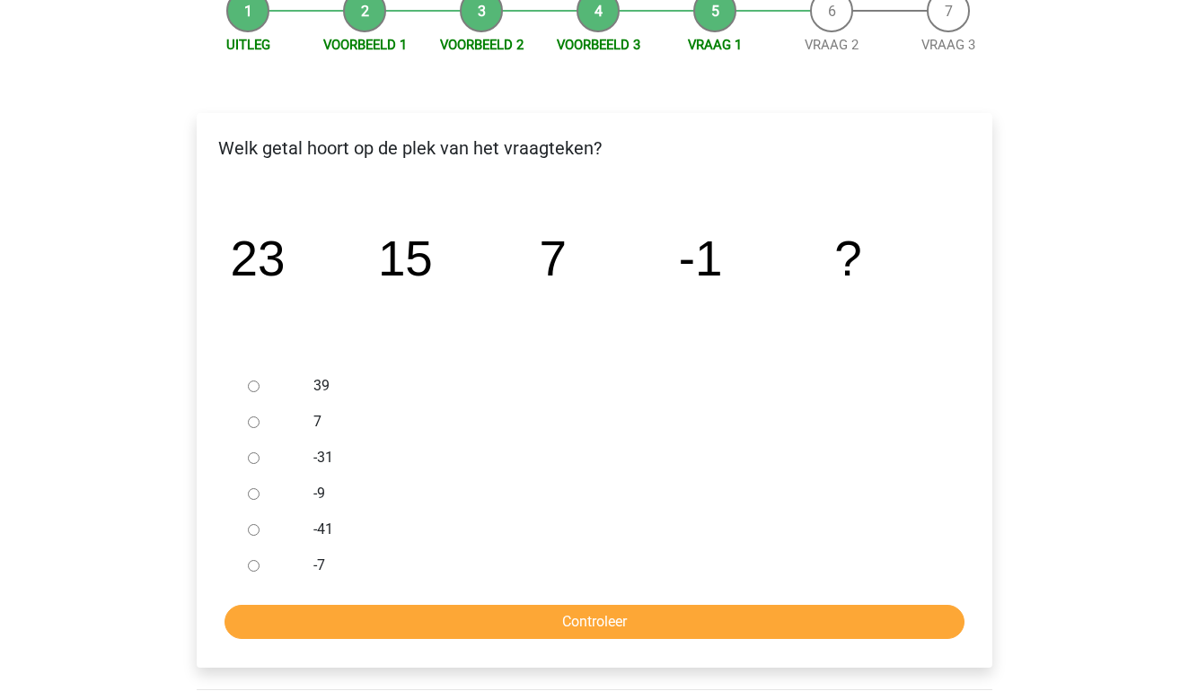
click at [410, 291] on icon "image/svg+xml 23 15 7 -1 ?" at bounding box center [594, 275] width 738 height 185
click at [407, 290] on icon "image/svg+xml 23 15 7 -1 ?" at bounding box center [594, 275] width 738 height 185
click at [365, 303] on icon "image/svg+xml 23 15 7 -1 ?" at bounding box center [594, 275] width 738 height 185
click at [242, 494] on div at bounding box center [270, 494] width 59 height 36
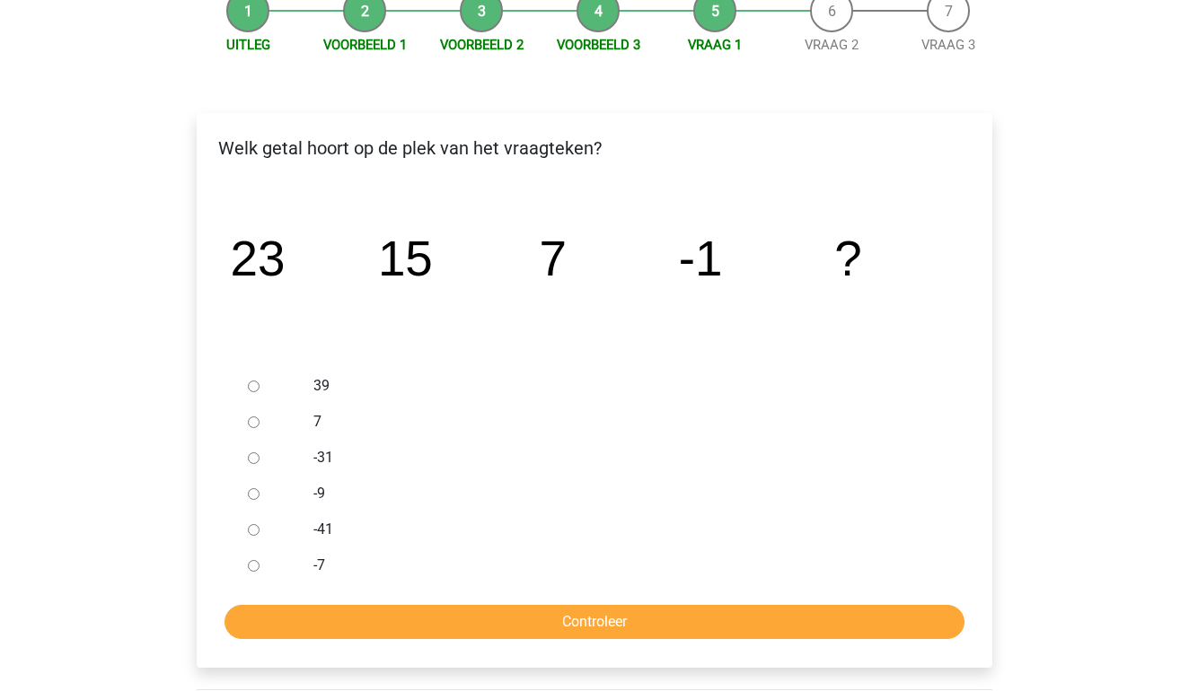
click at [248, 494] on input "-9" at bounding box center [254, 494] width 12 height 12
radio input "true"
click at [314, 615] on input "Controleer" at bounding box center [594, 622] width 740 height 34
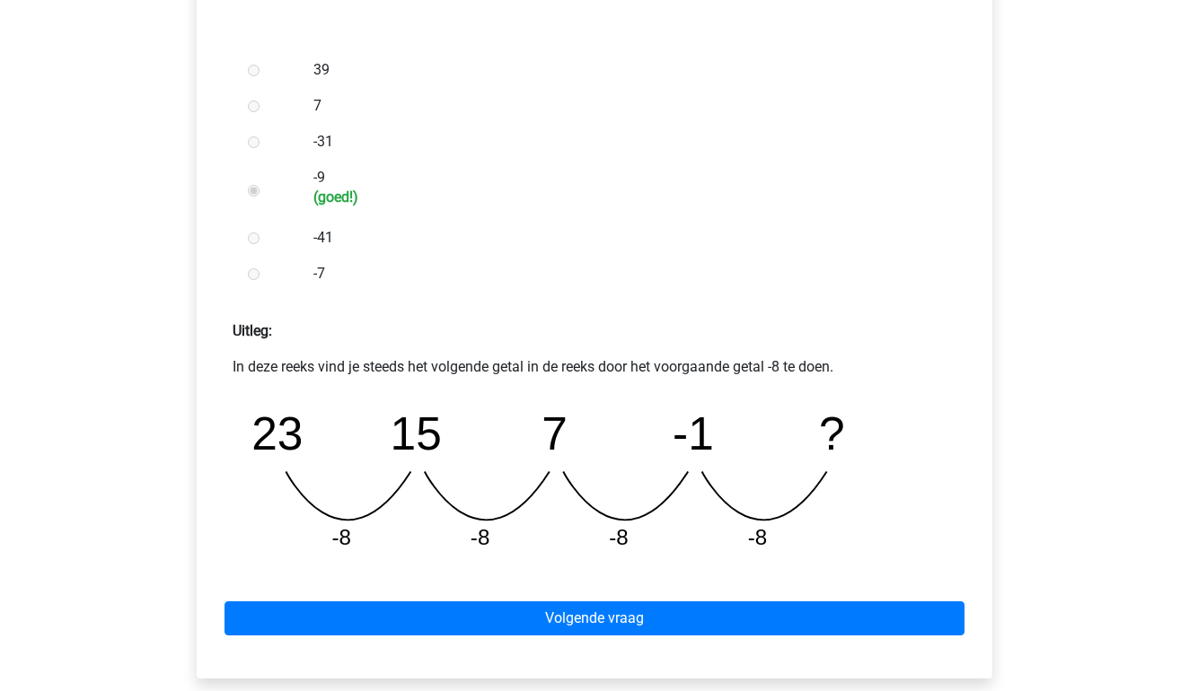
scroll to position [519, 0]
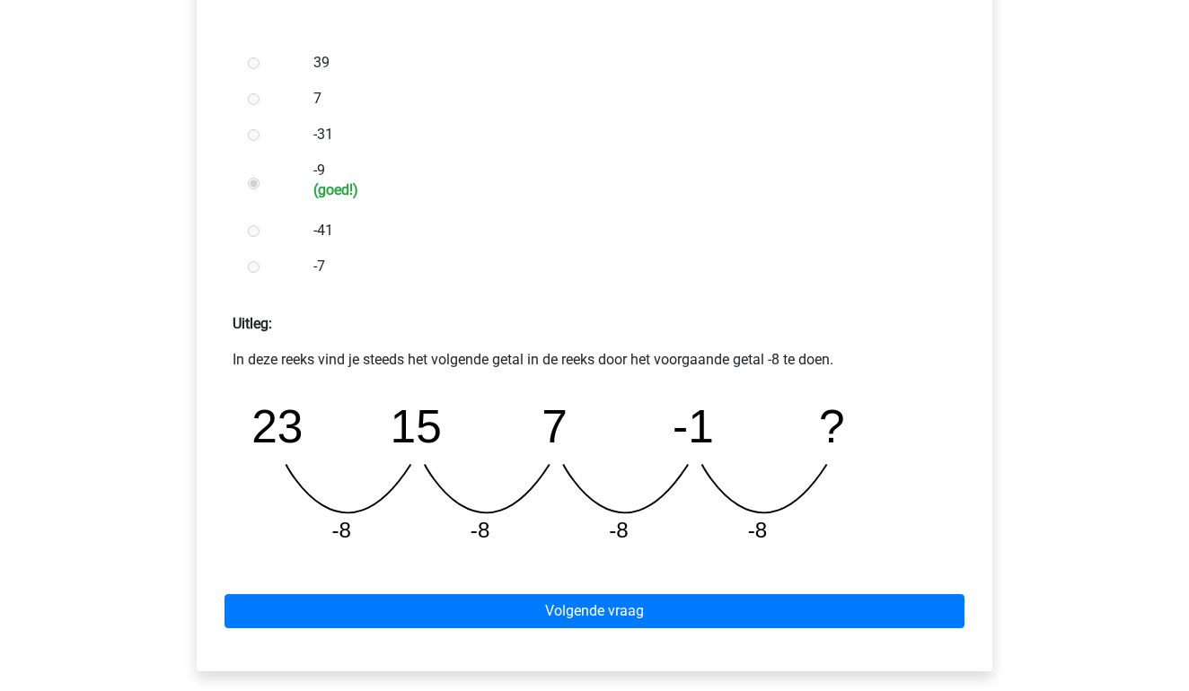
click at [347, 594] on div "Volgende vraag" at bounding box center [594, 607] width 767 height 99
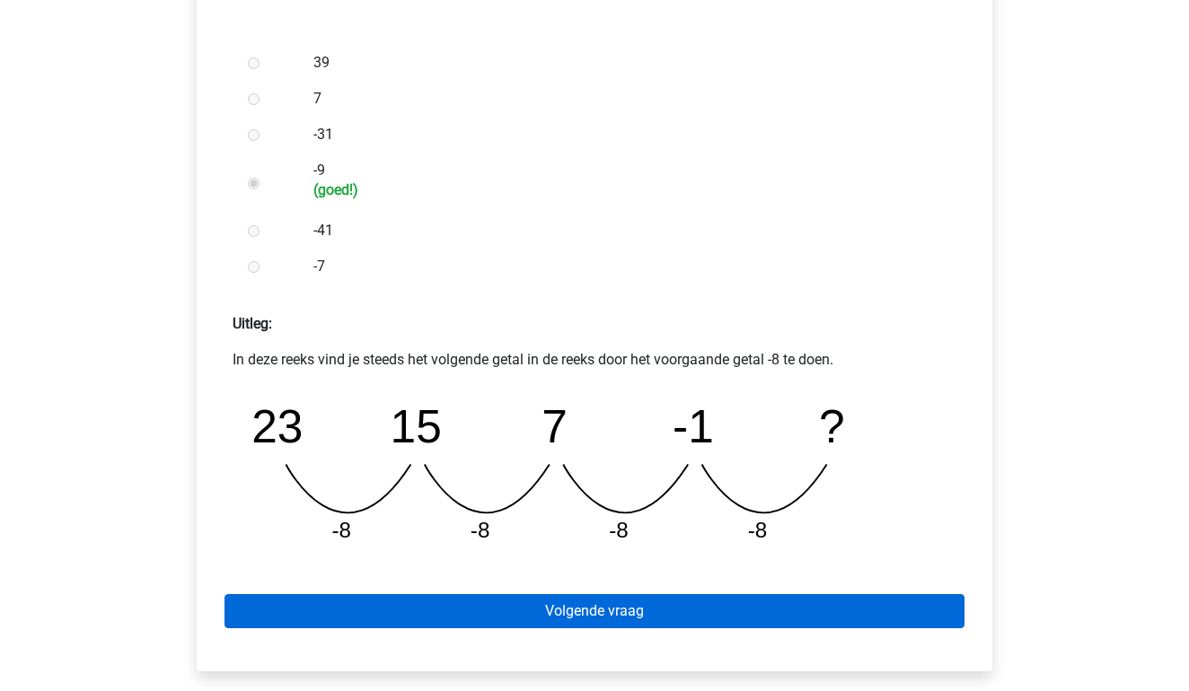
click at [348, 605] on link "Volgende vraag" at bounding box center [594, 611] width 740 height 34
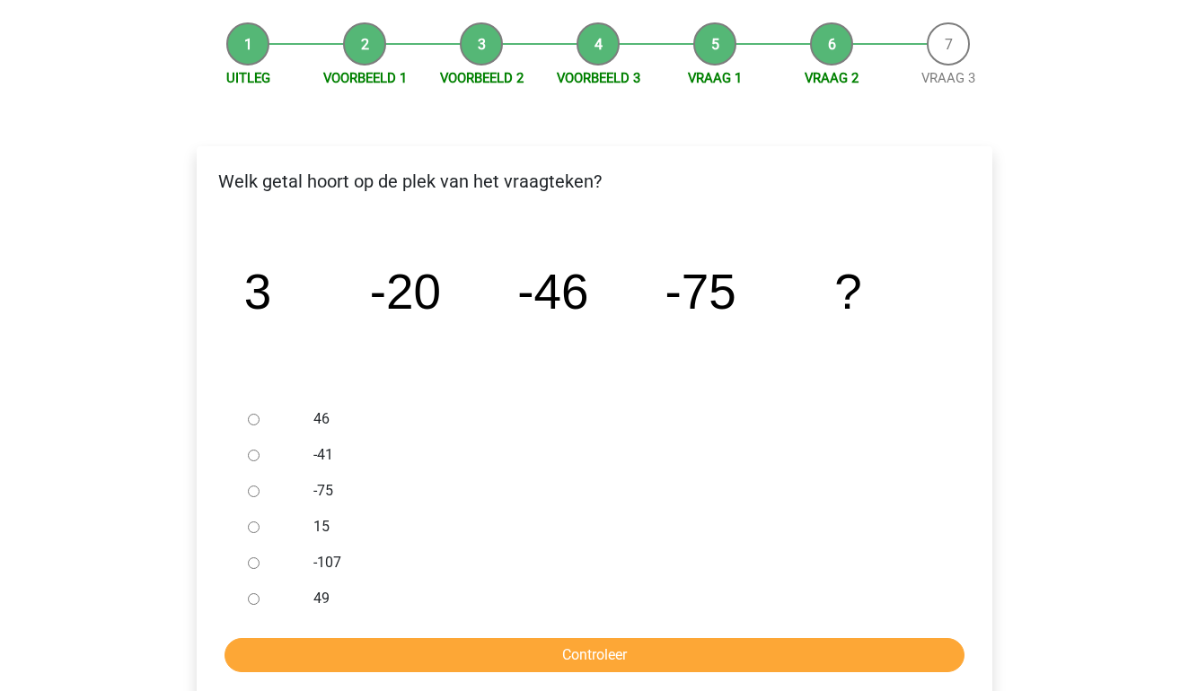
scroll to position [159, 0]
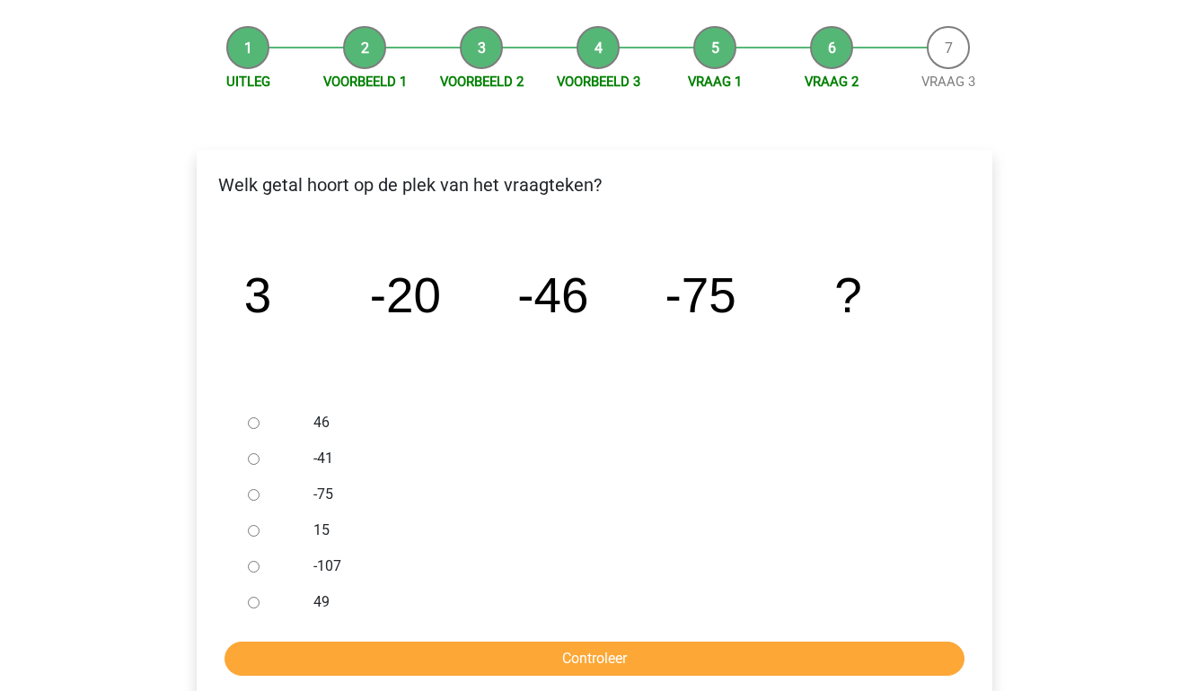
click at [255, 570] on input "-107" at bounding box center [254, 567] width 12 height 12
radio input "true"
click at [279, 658] on input "Controleer" at bounding box center [594, 659] width 740 height 34
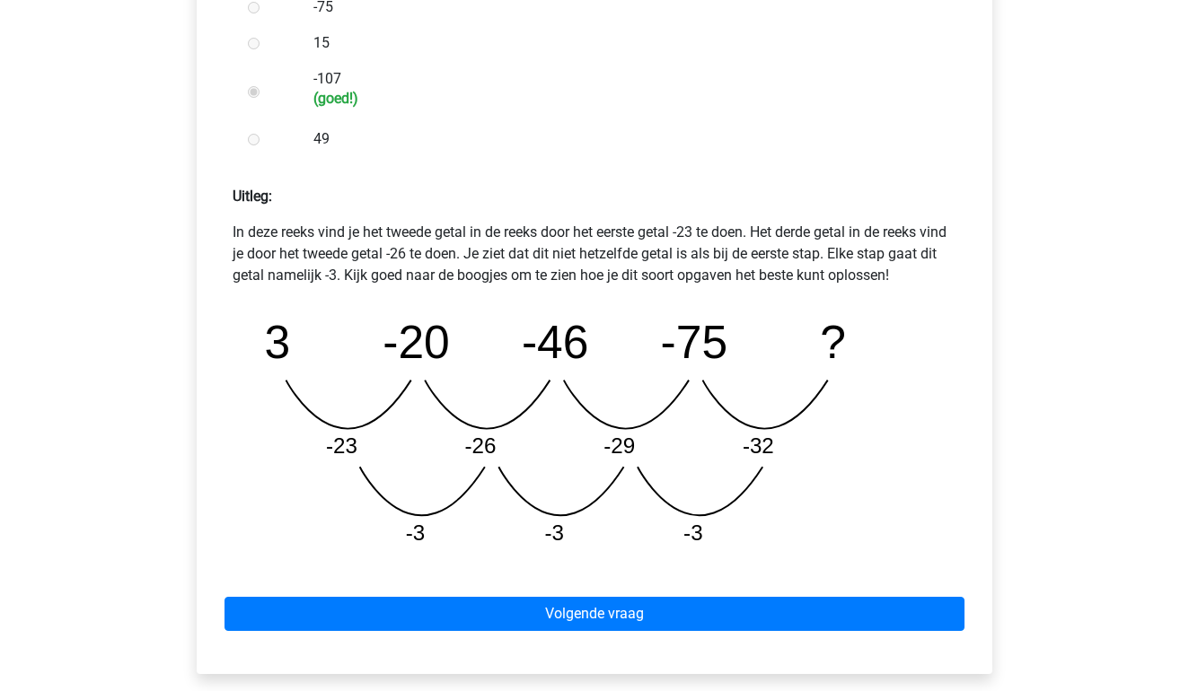
scroll to position [655, 0]
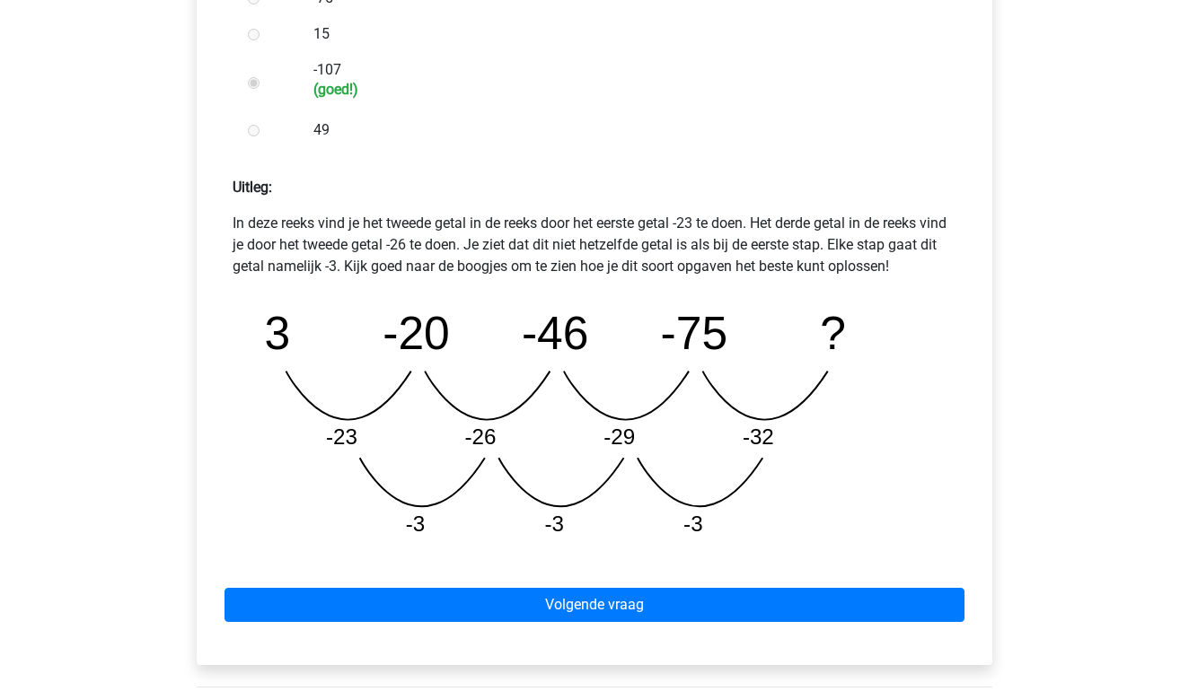
click at [371, 583] on div "Volgende vraag" at bounding box center [594, 601] width 767 height 99
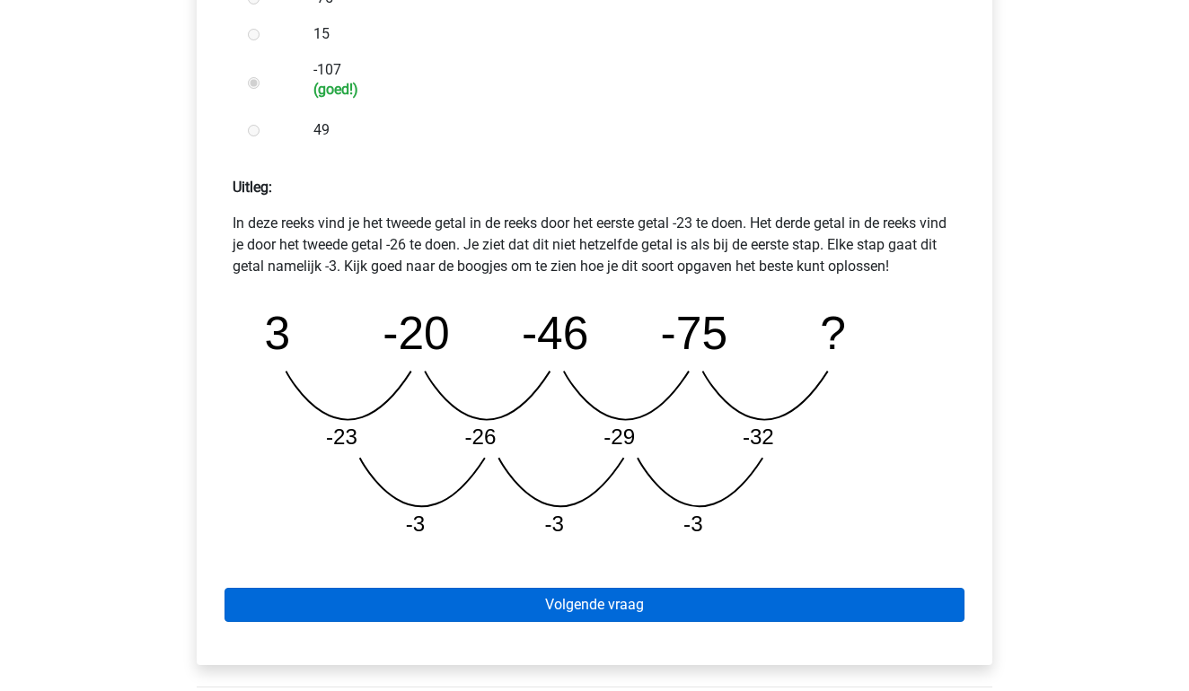
click at [377, 598] on link "Volgende vraag" at bounding box center [594, 605] width 740 height 34
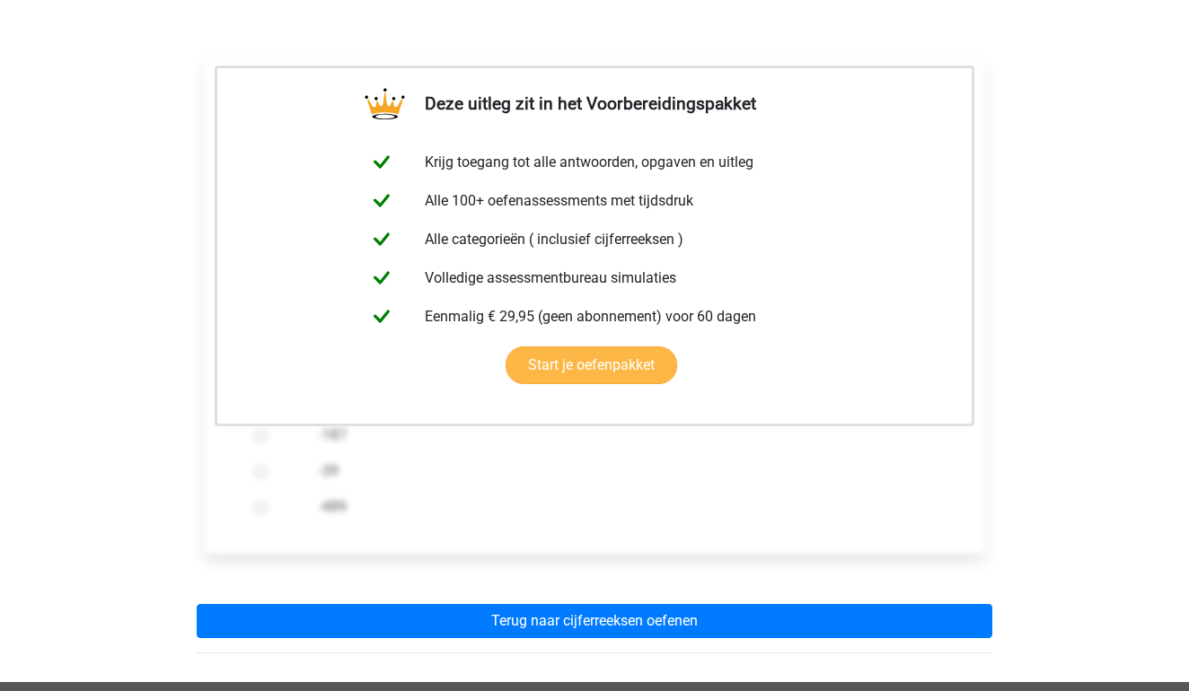
scroll to position [318, 0]
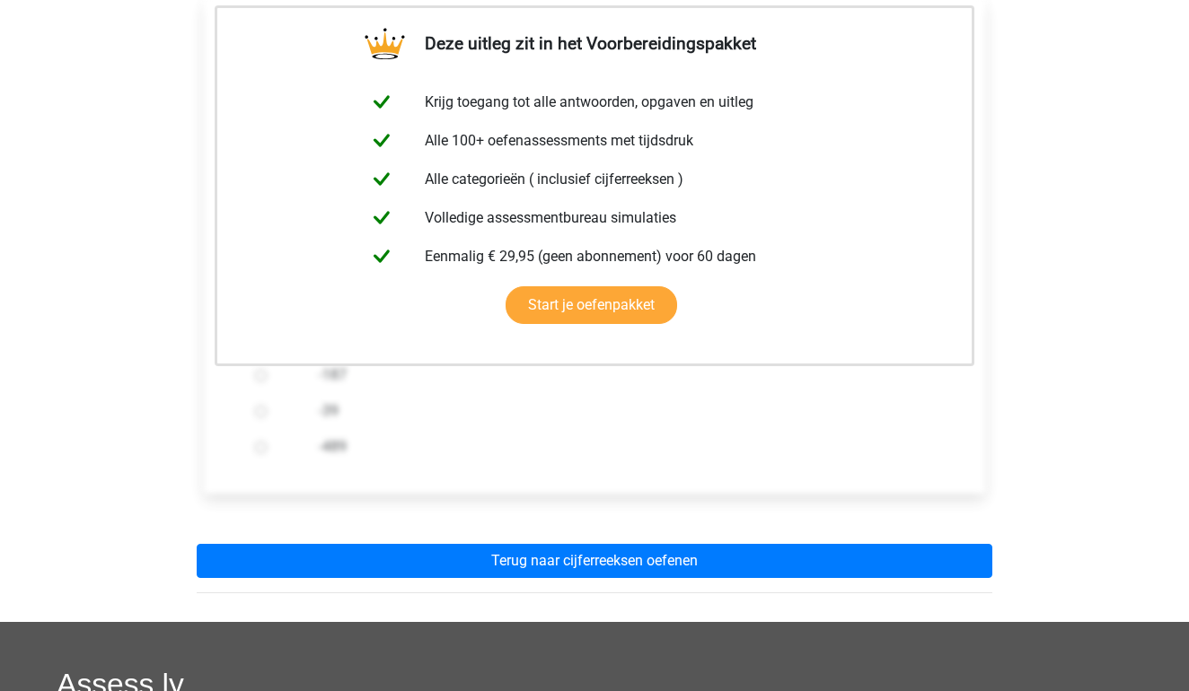
drag, startPoint x: 489, startPoint y: 566, endPoint x: 489, endPoint y: 602, distance: 35.9
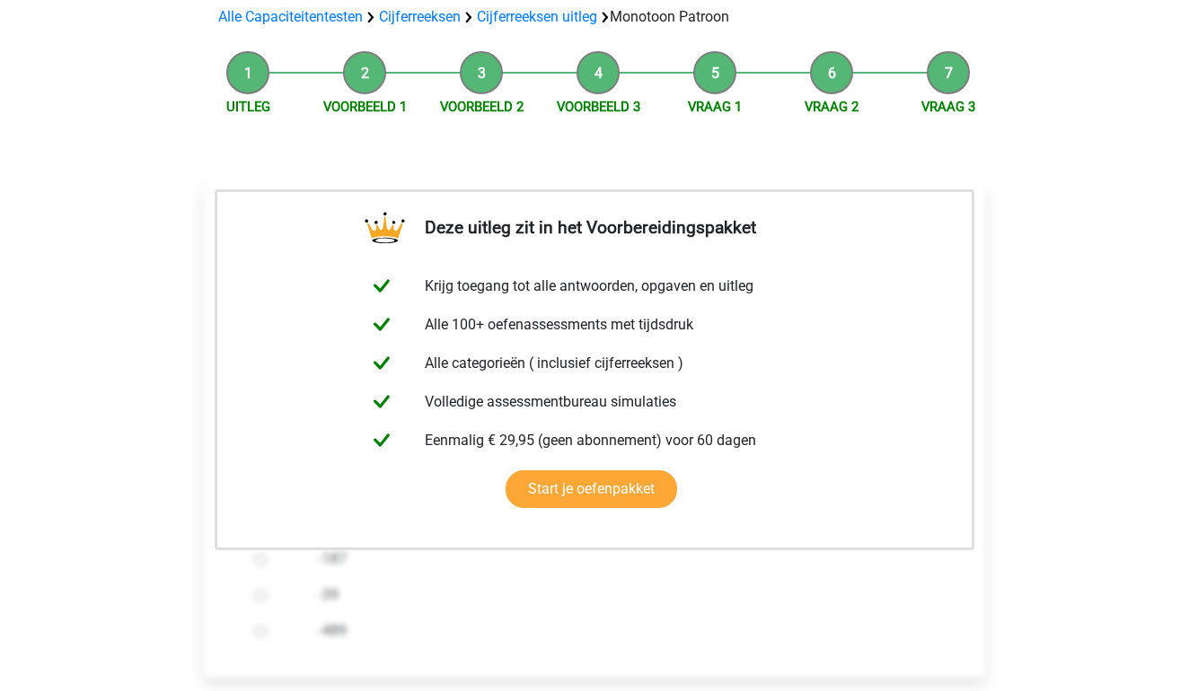
scroll to position [408, 0]
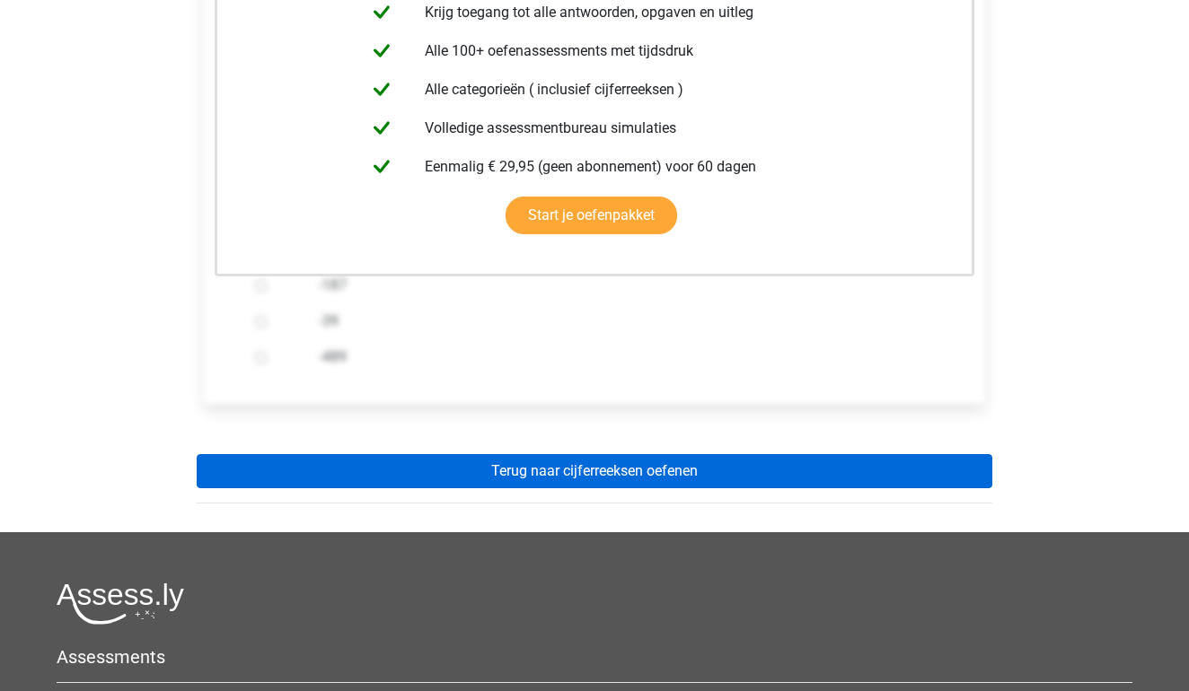
click at [533, 479] on link "Terug naar cijferreeksen oefenen" at bounding box center [595, 471] width 796 height 34
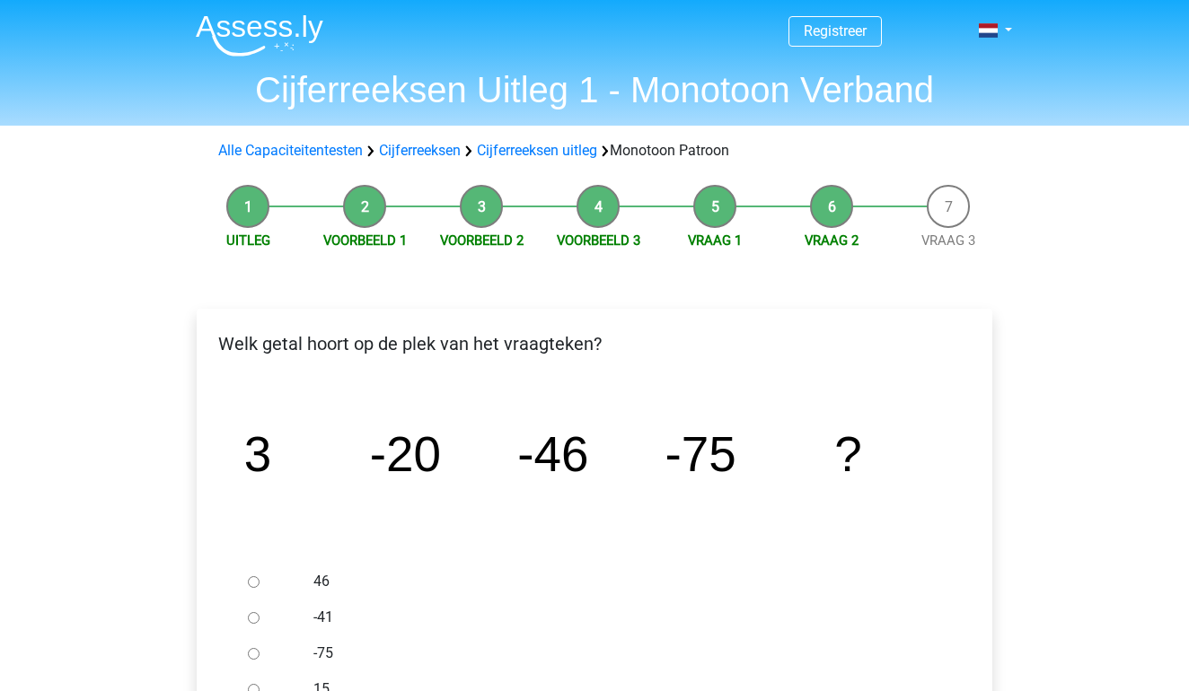
scroll to position [159, 0]
